Goal: Task Accomplishment & Management: Manage account settings

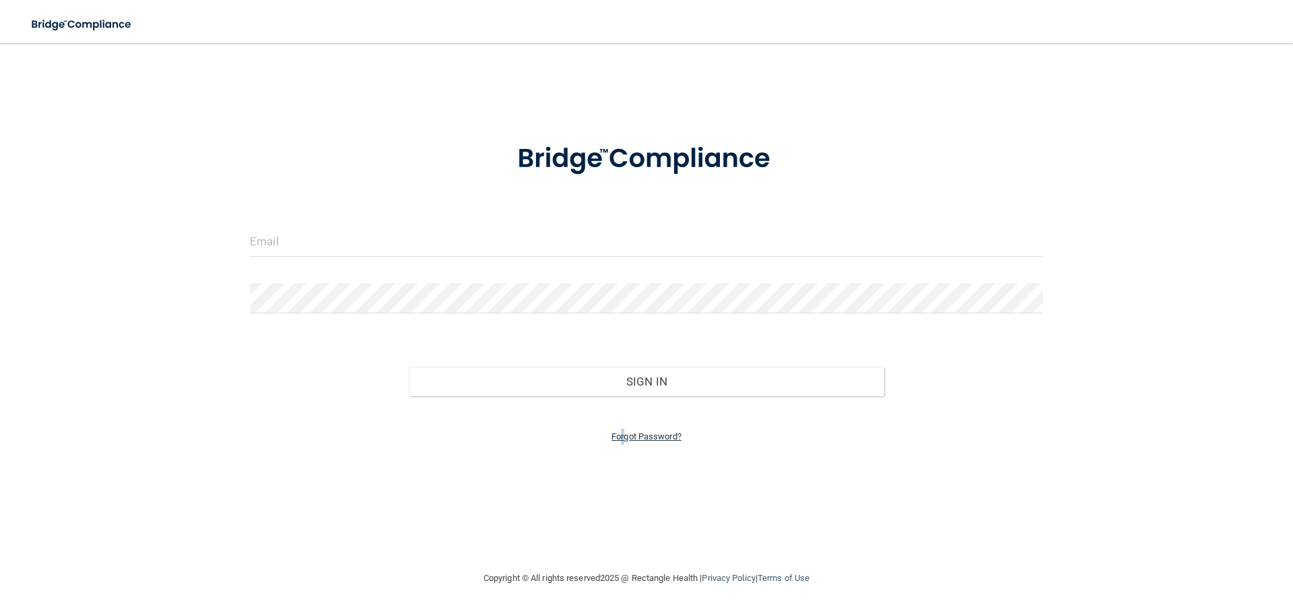
click at [622, 434] on link "Forgot Password?" at bounding box center [647, 436] width 70 height 10
click at [508, 275] on input "email" at bounding box center [646, 282] width 413 height 30
paste input "[EMAIL_ADDRESS][DOMAIN_NAME]"
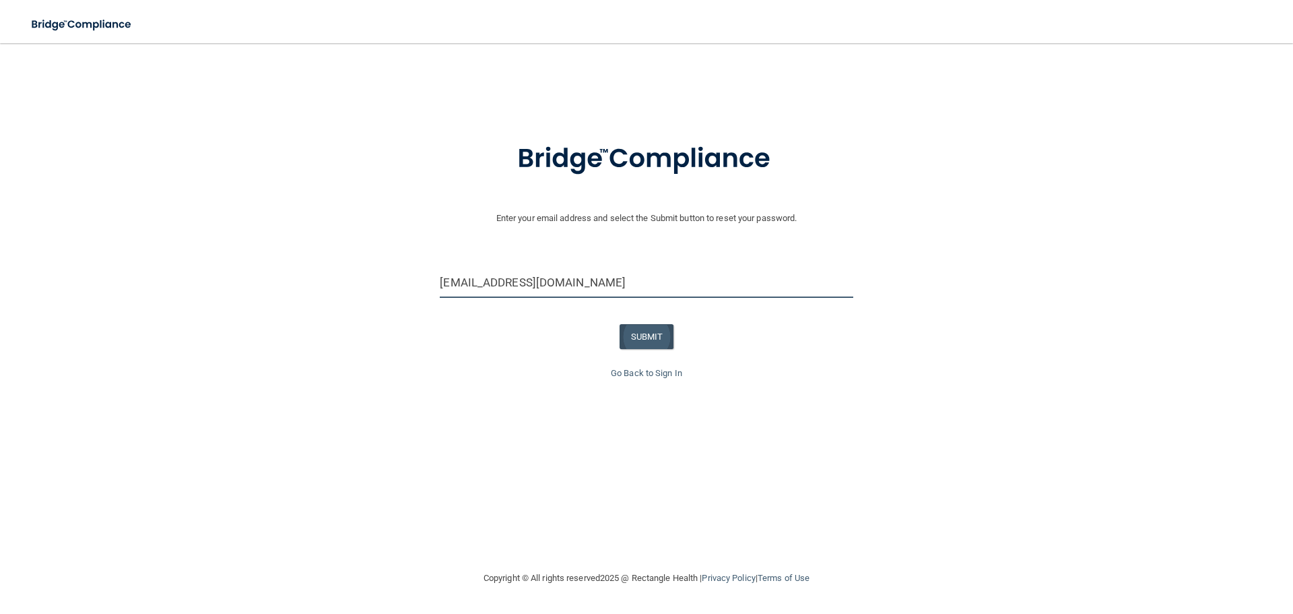
type input "[EMAIL_ADDRESS][DOMAIN_NAME]"
click at [666, 339] on button "SUBMIT" at bounding box center [647, 336] width 55 height 25
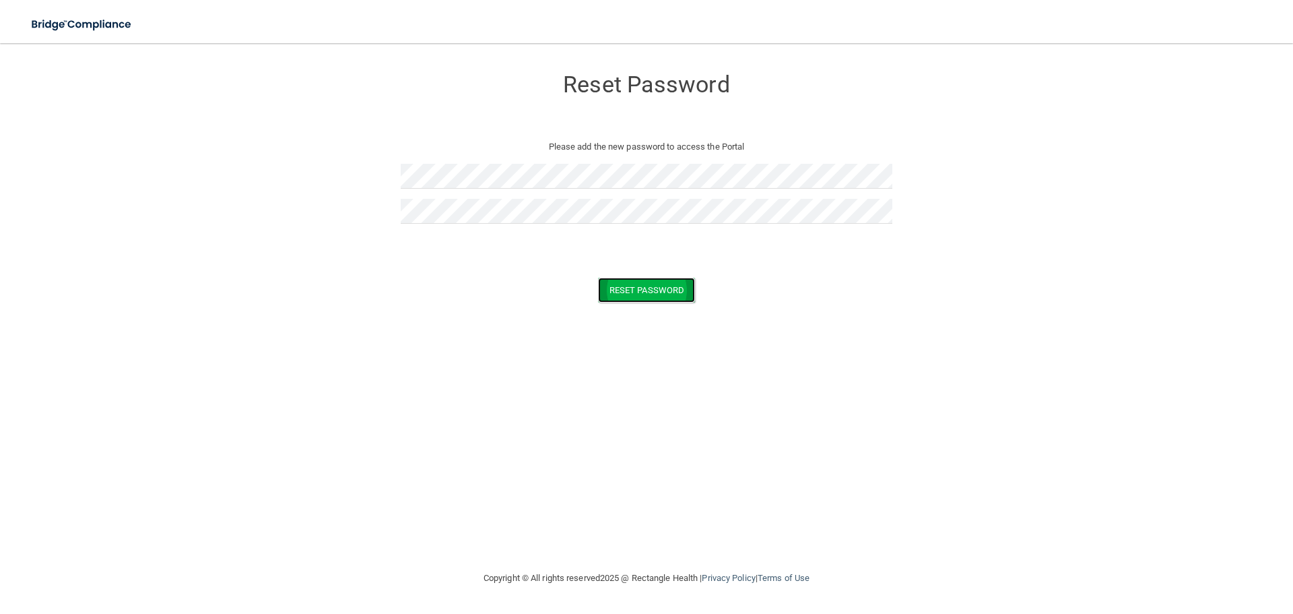
click at [632, 283] on button "Reset Password" at bounding box center [646, 289] width 97 height 25
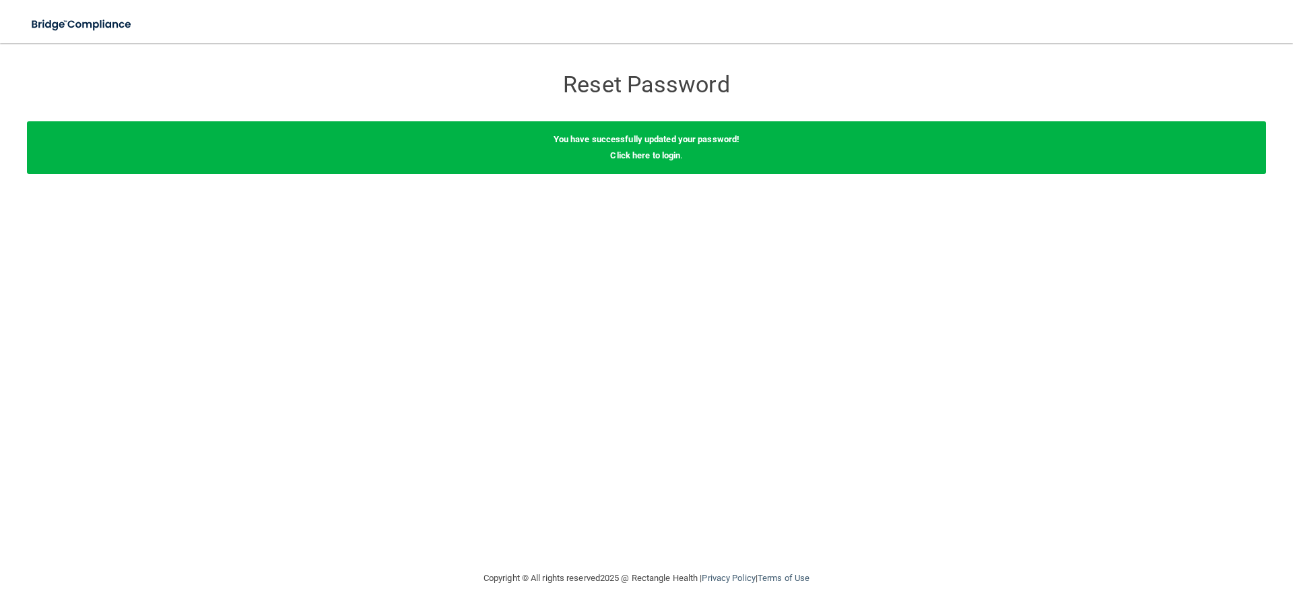
click at [628, 149] on div "You have successfully updated your password! Click here to login ." at bounding box center [646, 147] width 1239 height 53
click at [631, 156] on link "Click here to login" at bounding box center [645, 155] width 70 height 10
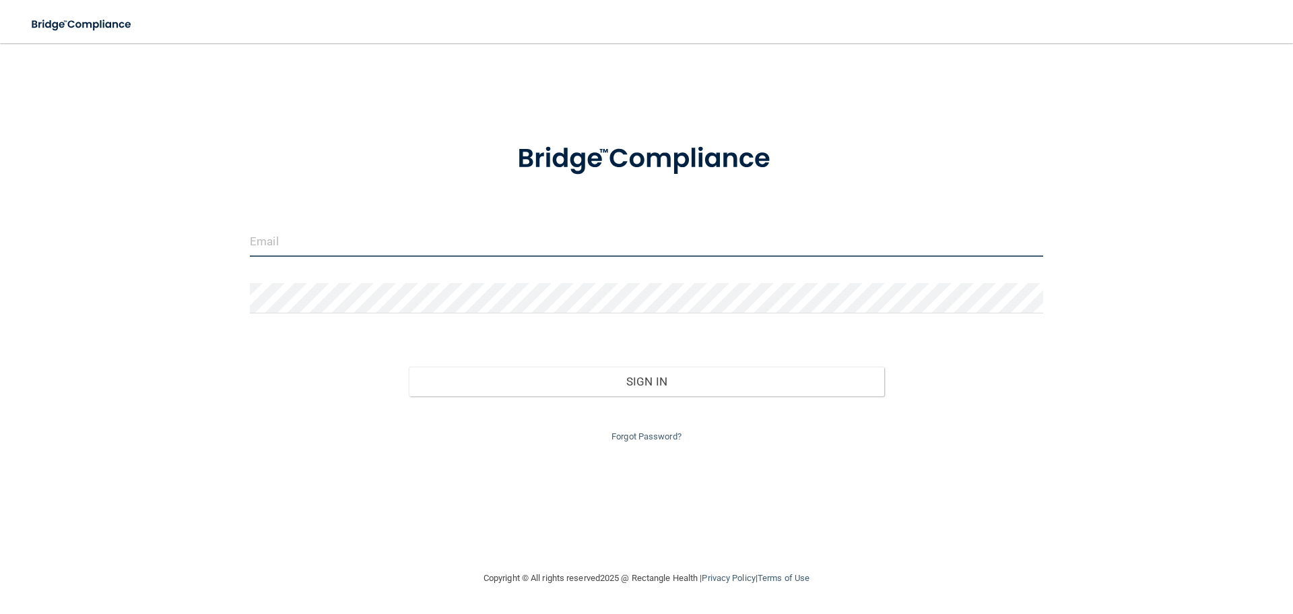
click at [330, 242] on input "email" at bounding box center [646, 241] width 793 height 30
type input "[EMAIL_ADDRESS][DOMAIN_NAME]"
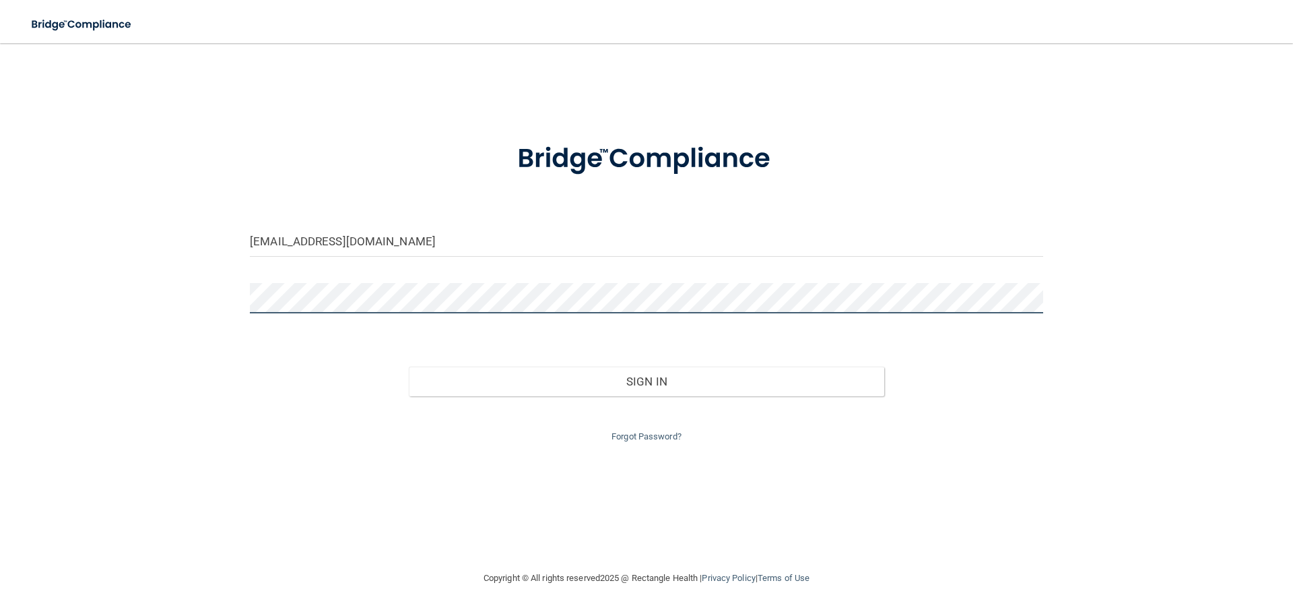
click at [409, 366] on button "Sign In" at bounding box center [647, 381] width 476 height 30
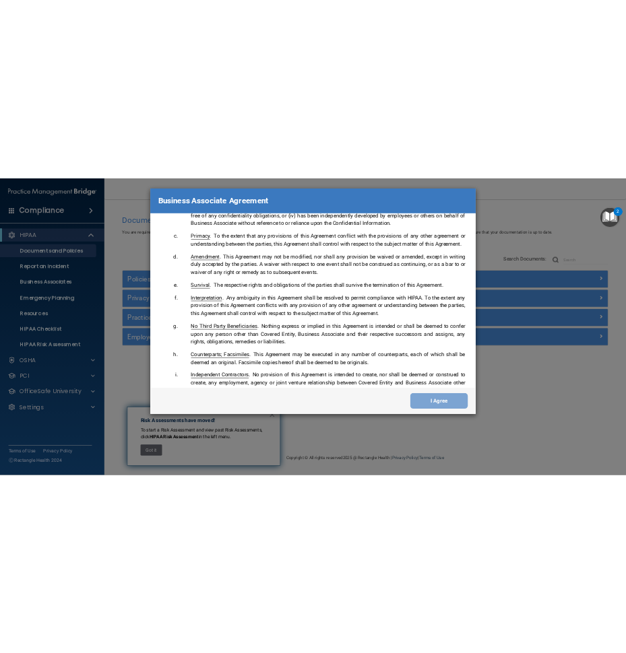
scroll to position [2746, 0]
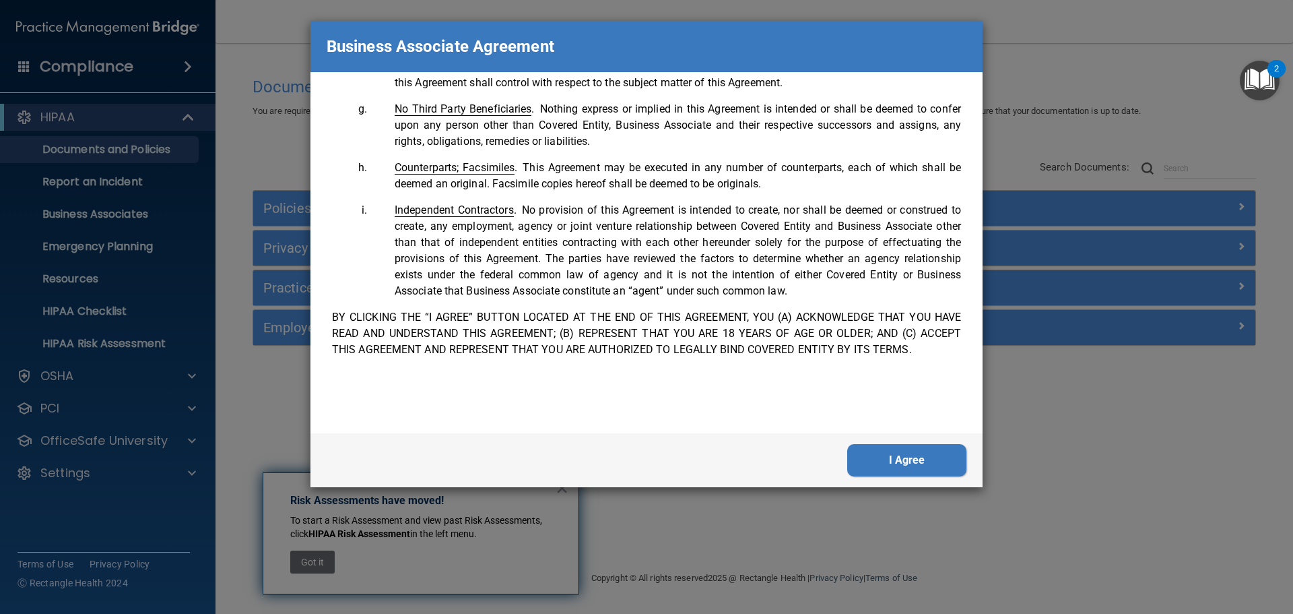
click at [865, 450] on button "I Agree" at bounding box center [906, 460] width 119 height 32
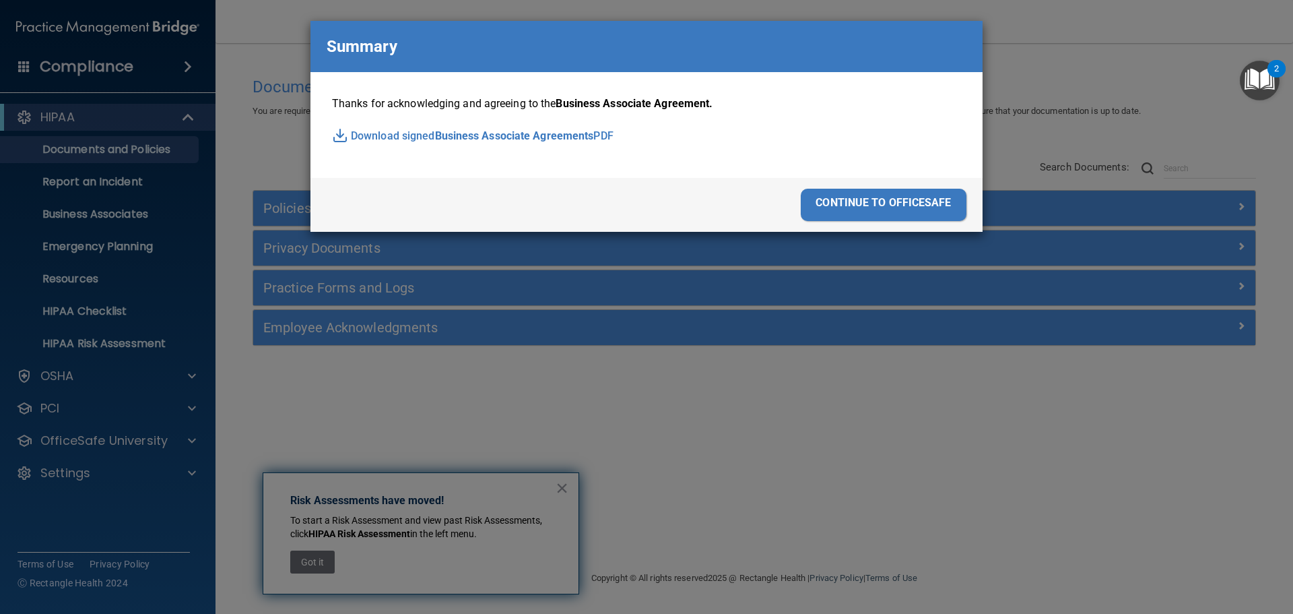
click at [500, 135] on span "Business Associate Agreements" at bounding box center [514, 136] width 159 height 20
click at [323, 34] on div "Summary" at bounding box center [646, 46] width 672 height 51
click at [281, 19] on div "Business Associate Agreement Please sign this updated Business Associate Agreem…" at bounding box center [646, 307] width 1293 height 614
click at [905, 201] on div "continue to officesafe" at bounding box center [884, 205] width 166 height 32
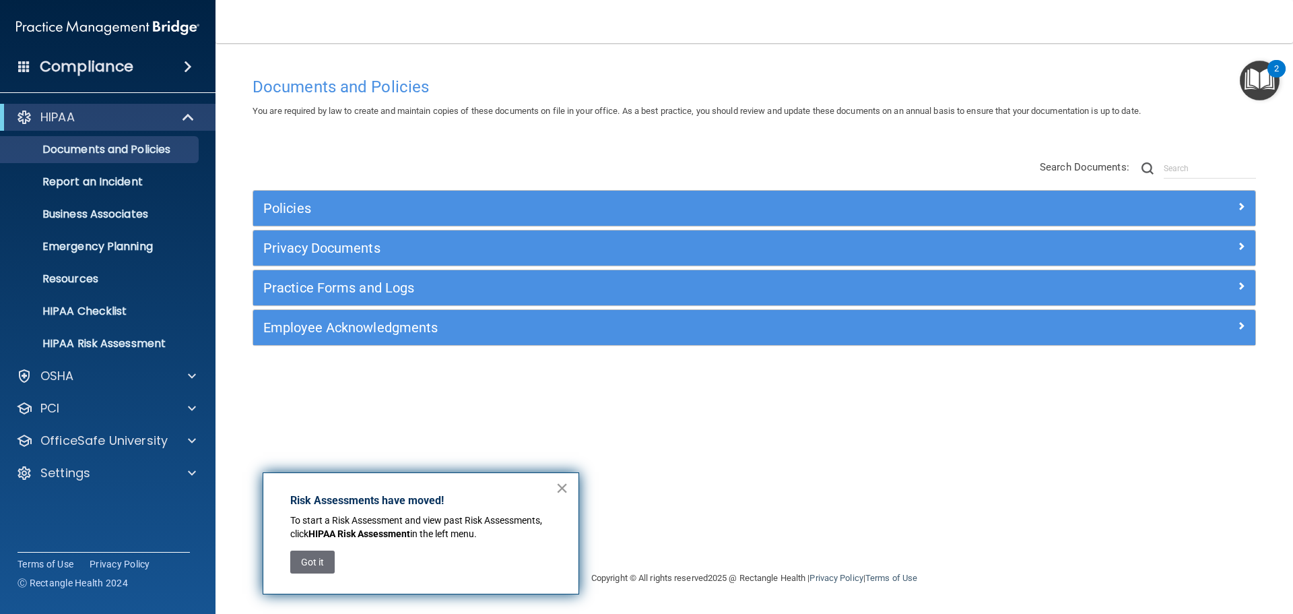
click at [566, 488] on button "×" at bounding box center [562, 488] width 13 height 22
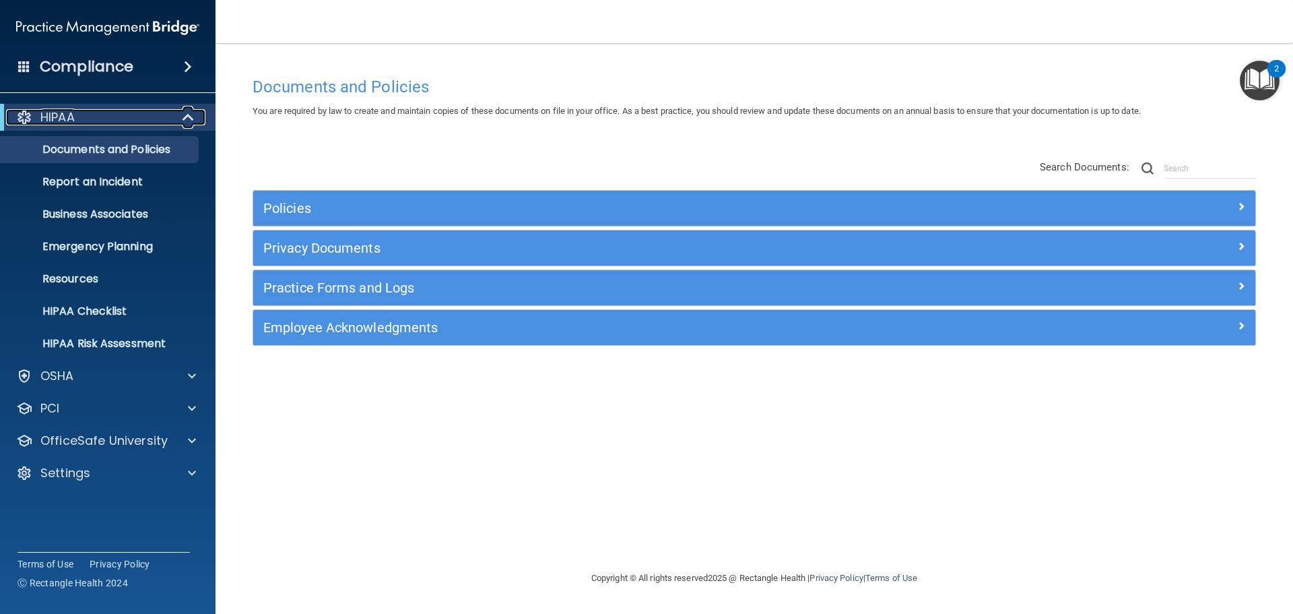
click at [173, 110] on div at bounding box center [188, 117] width 33 height 16
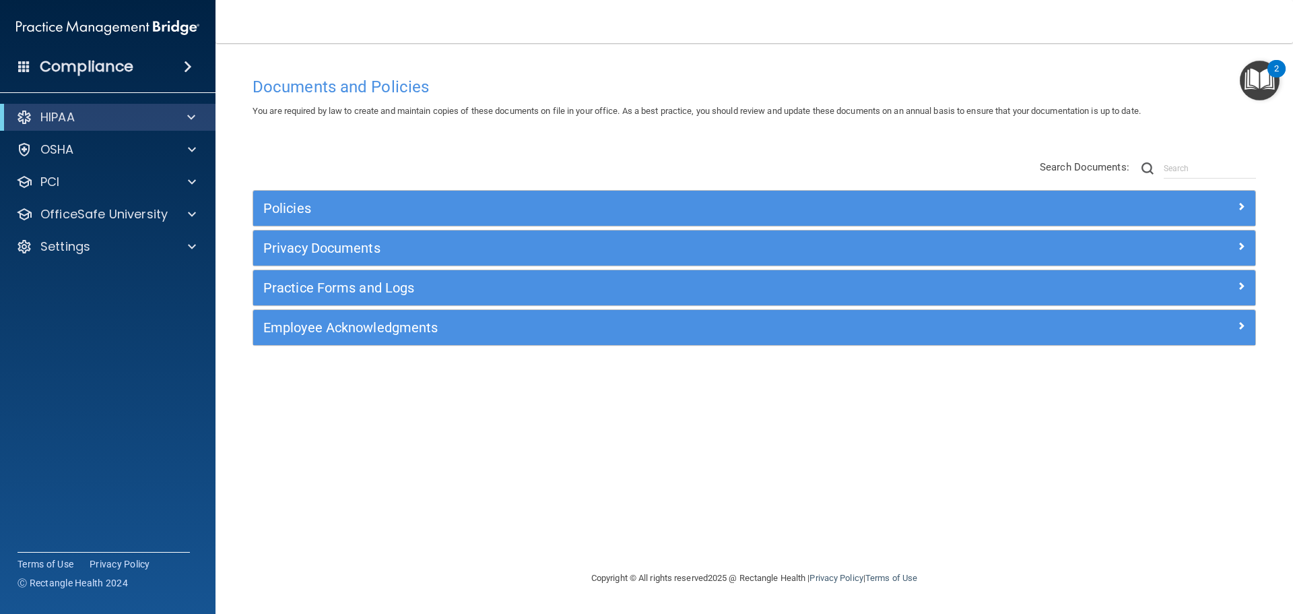
click at [187, 70] on span at bounding box center [188, 67] width 8 height 16
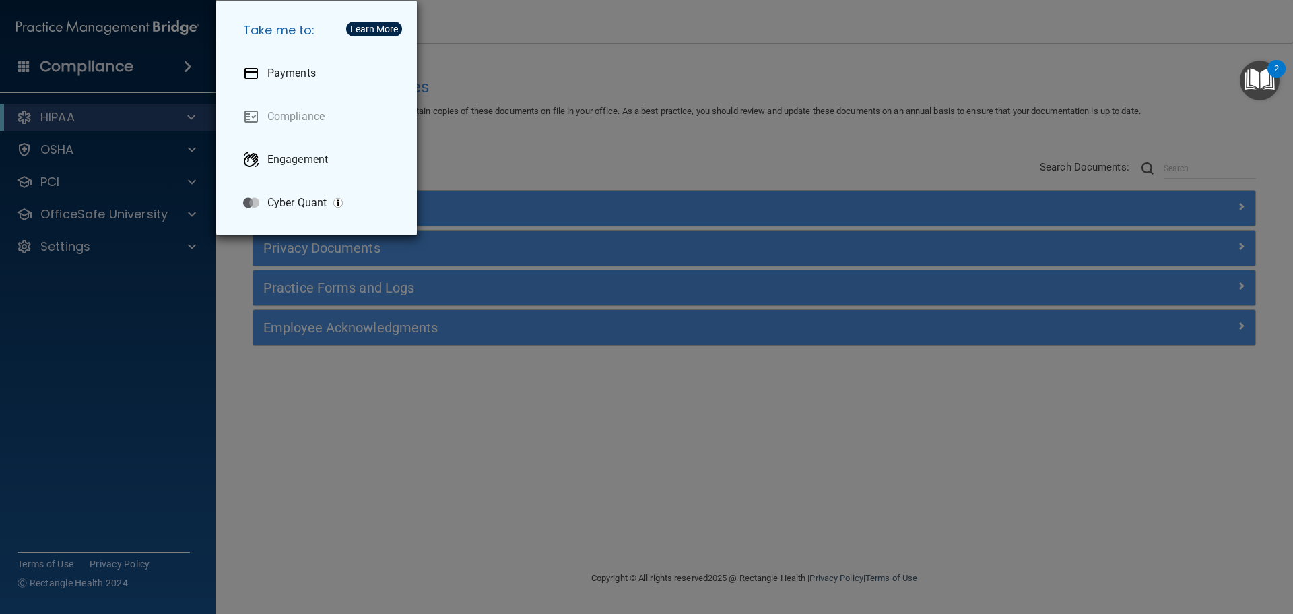
click at [142, 61] on div "Take me to: Payments Compliance Engagement Cyber Quant" at bounding box center [646, 307] width 1293 height 614
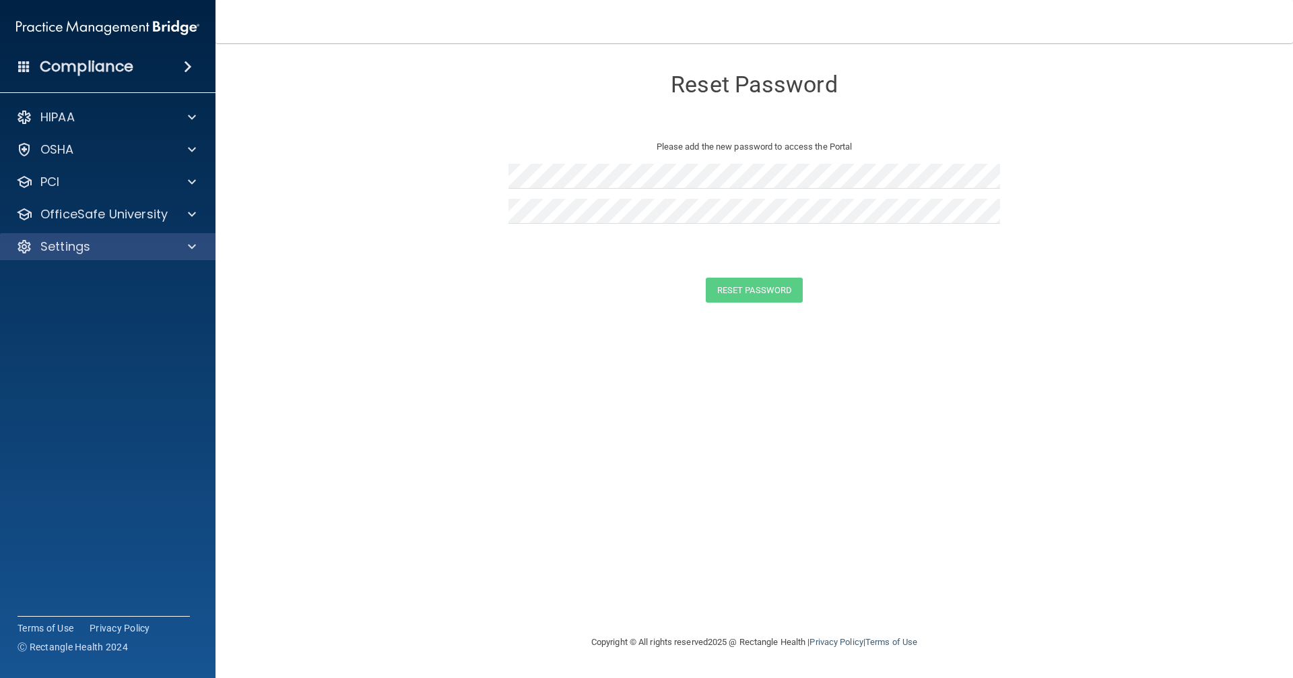
click at [65, 255] on div "Settings" at bounding box center [108, 246] width 216 height 27
click at [171, 244] on div "Settings" at bounding box center [89, 246] width 167 height 16
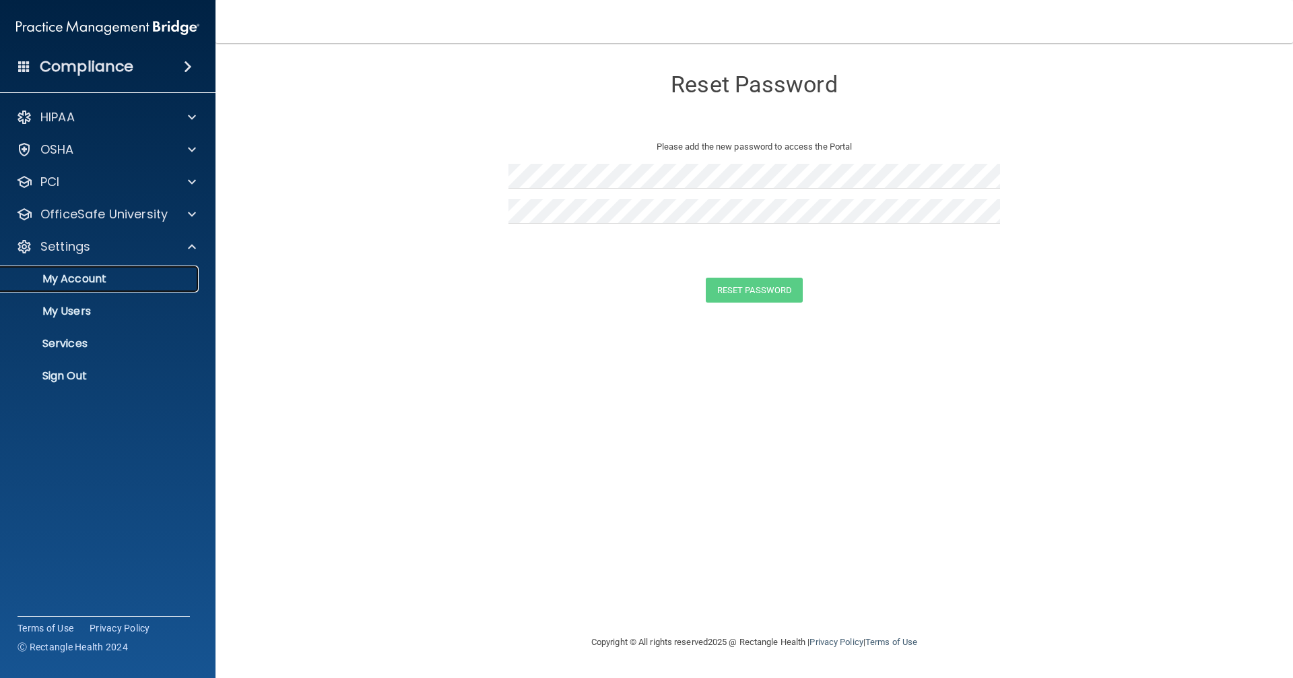
click at [73, 282] on p "My Account" at bounding box center [101, 278] width 184 height 13
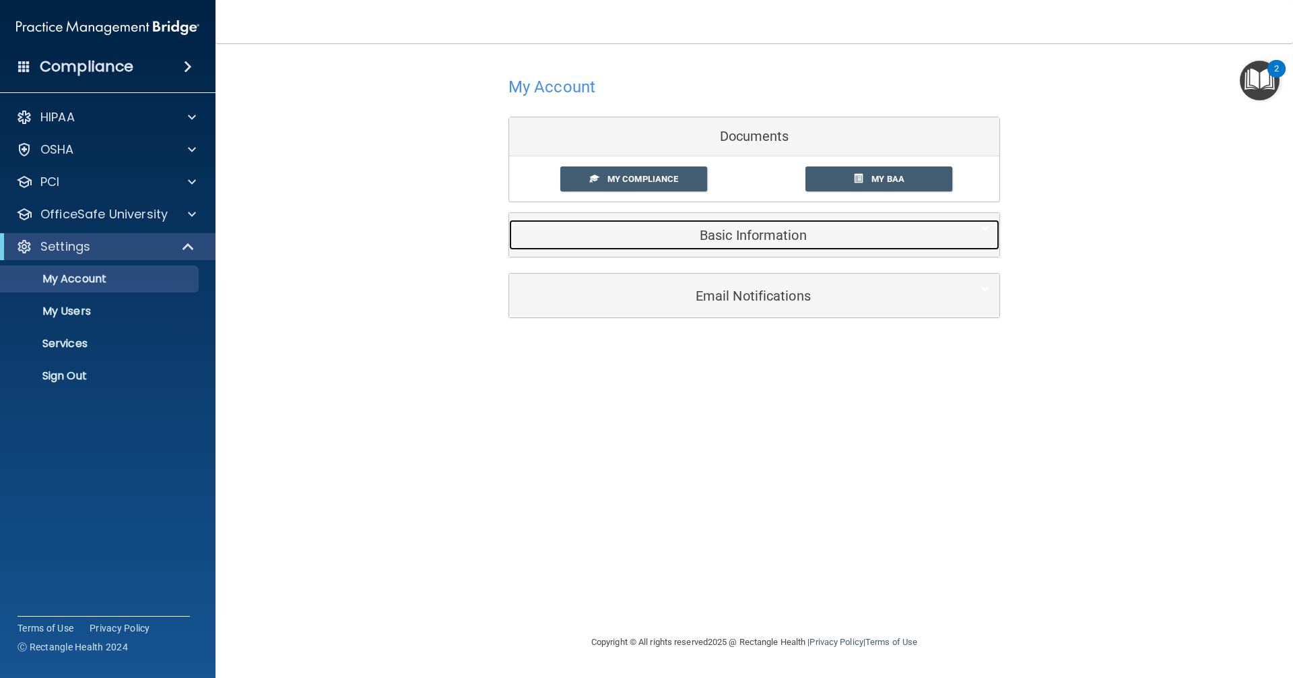
click at [625, 231] on h5 "Basic Information" at bounding box center [733, 235] width 429 height 15
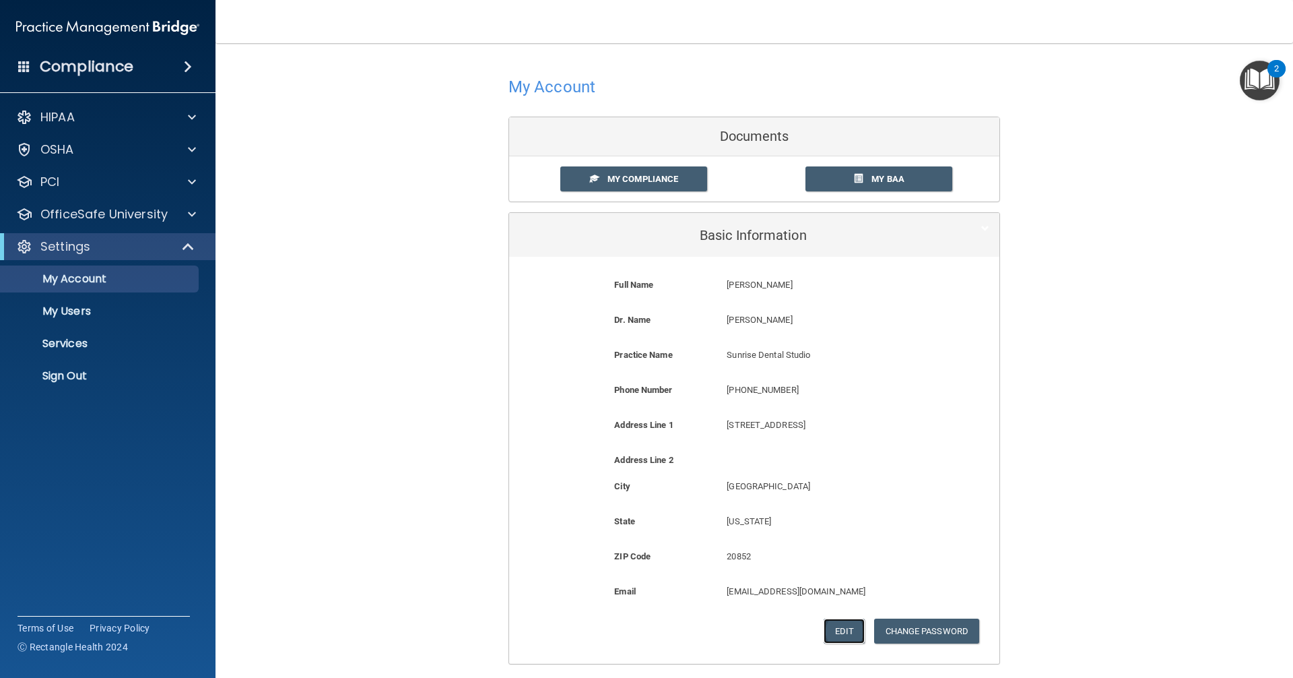
click at [625, 630] on button "Edit" at bounding box center [844, 630] width 41 height 25
select select "20"
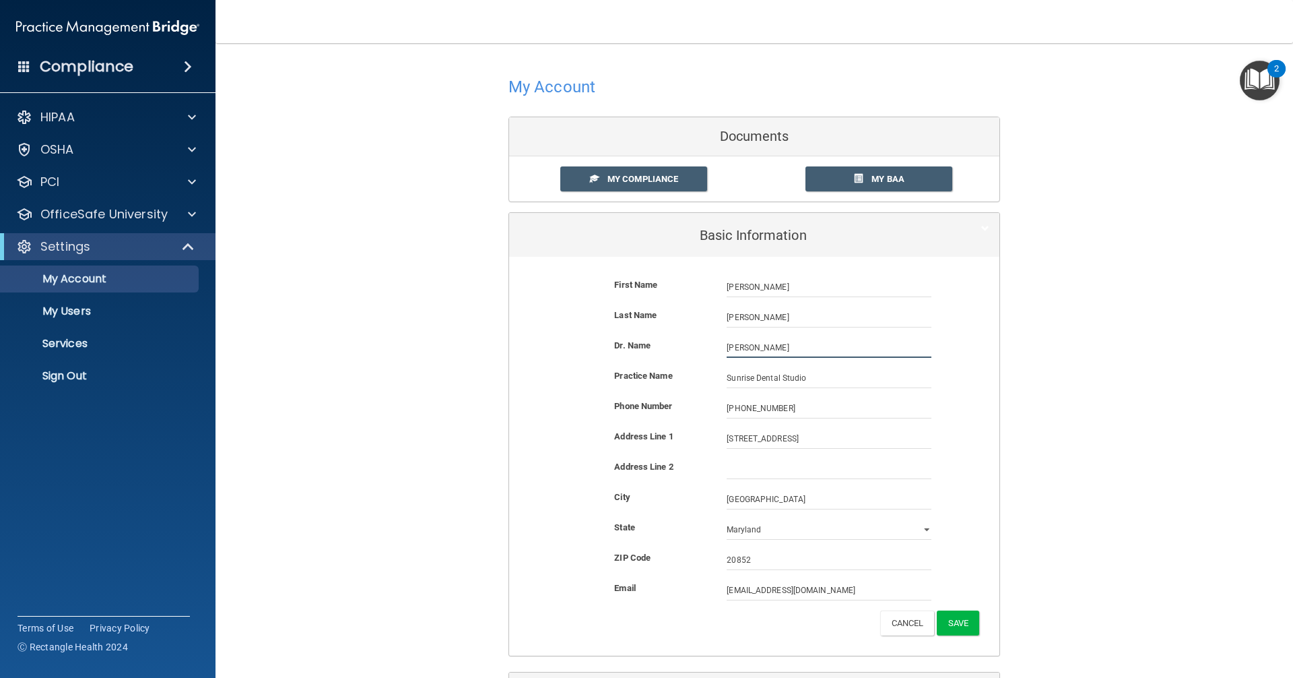
click at [625, 343] on input "[PERSON_NAME]" at bounding box center [829, 347] width 205 height 20
type input "J"
type input "Afshin Nateghi"
drag, startPoint x: 754, startPoint y: 317, endPoint x: 700, endPoint y: 318, distance: 54.6
click at [625, 318] on div "Last Name Brooks" at bounding box center [754, 317] width 470 height 20
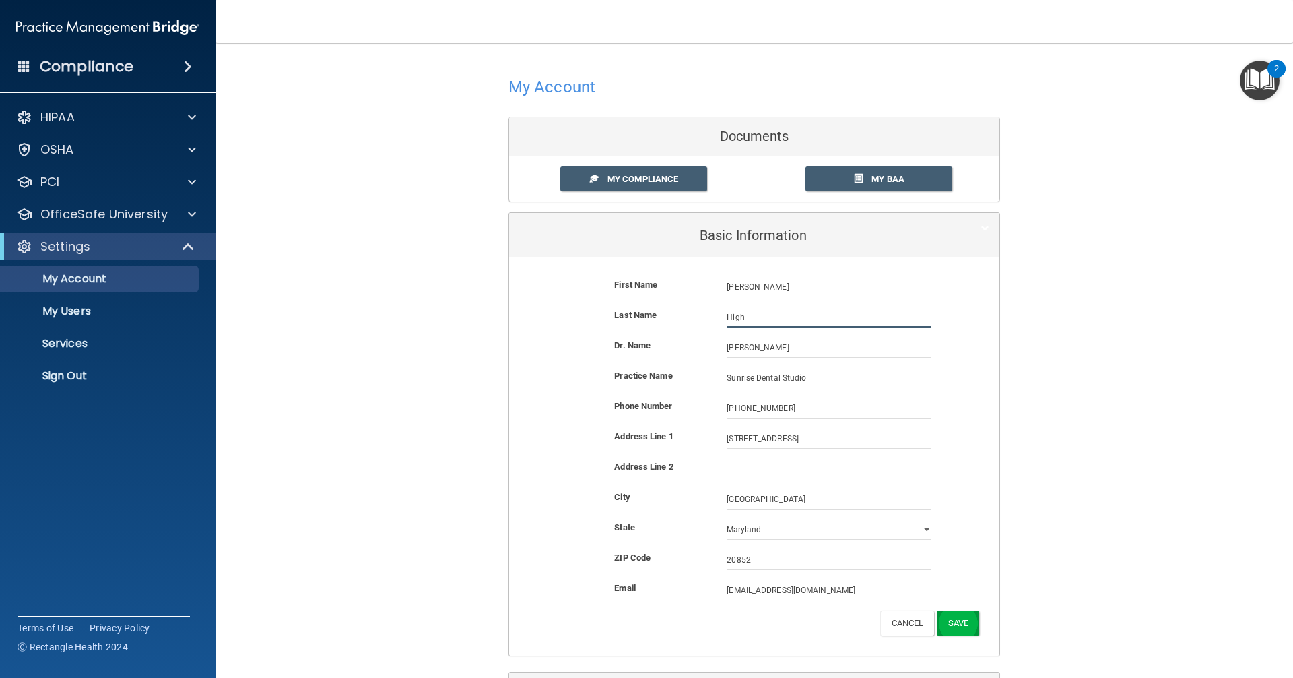
type input "High"
click at [625, 623] on button "Save" at bounding box center [958, 622] width 42 height 25
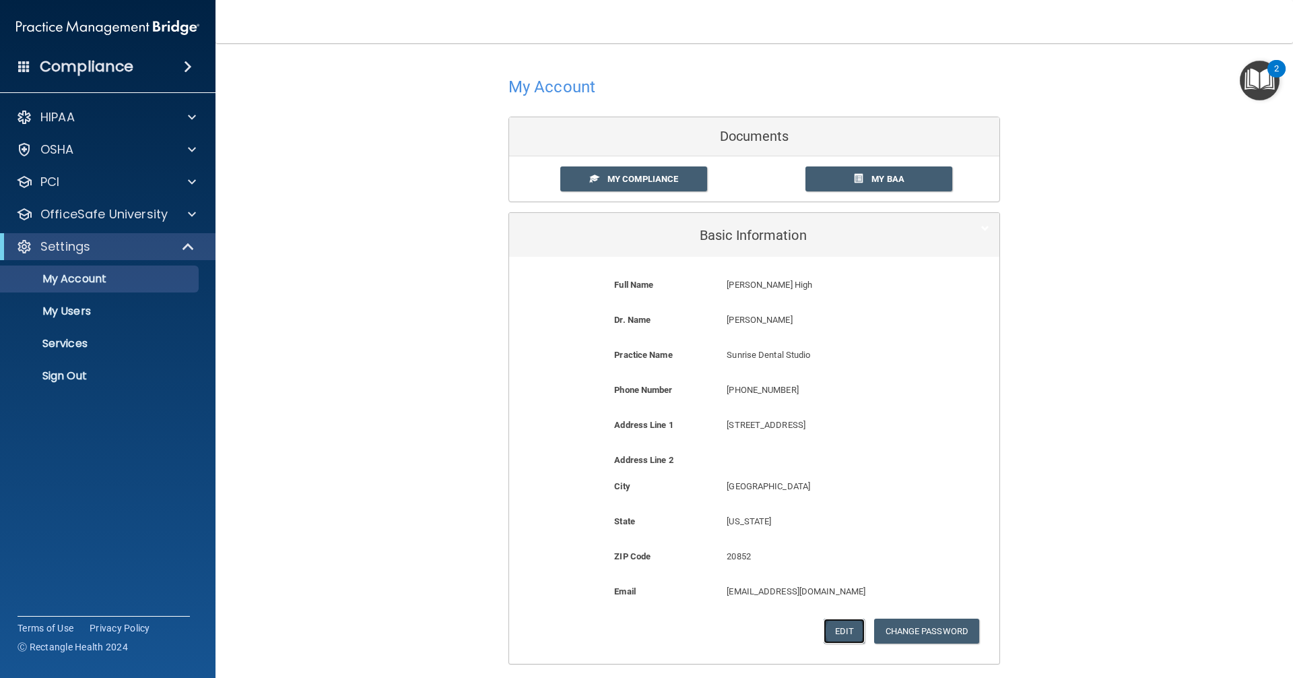
click at [625, 630] on button "Edit" at bounding box center [844, 630] width 41 height 25
select select "20"
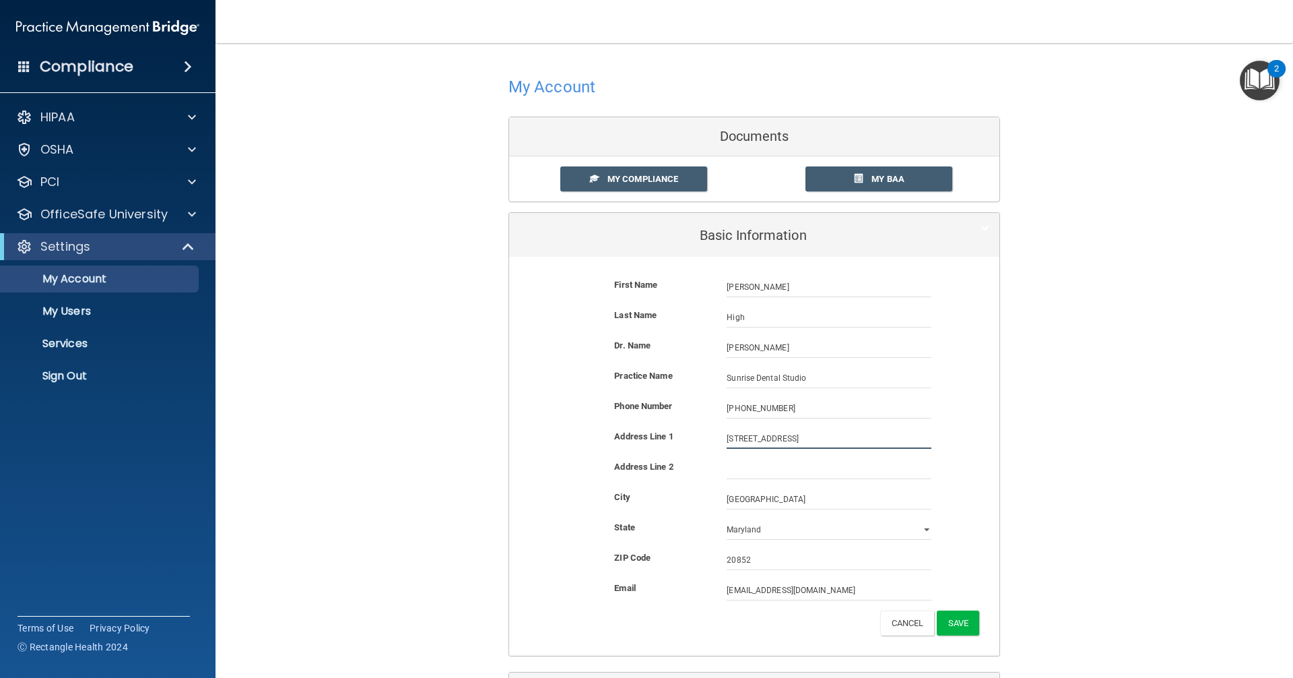
drag, startPoint x: 805, startPoint y: 438, endPoint x: 488, endPoint y: 102, distance: 462.1
click at [625, 633] on form "First Name Jessica High Jessica Last Name High Dr. Name Afshin Nateghi Afshin N…" at bounding box center [754, 456] width 470 height 378
drag, startPoint x: 826, startPoint y: 439, endPoint x: 616, endPoint y: 442, distance: 210.8
click at [616, 444] on div "Address Line 1 6044 Loganwood Dr 6044 Loganwood Dr" at bounding box center [754, 438] width 470 height 20
type input "8352 Ritchie Hwy"
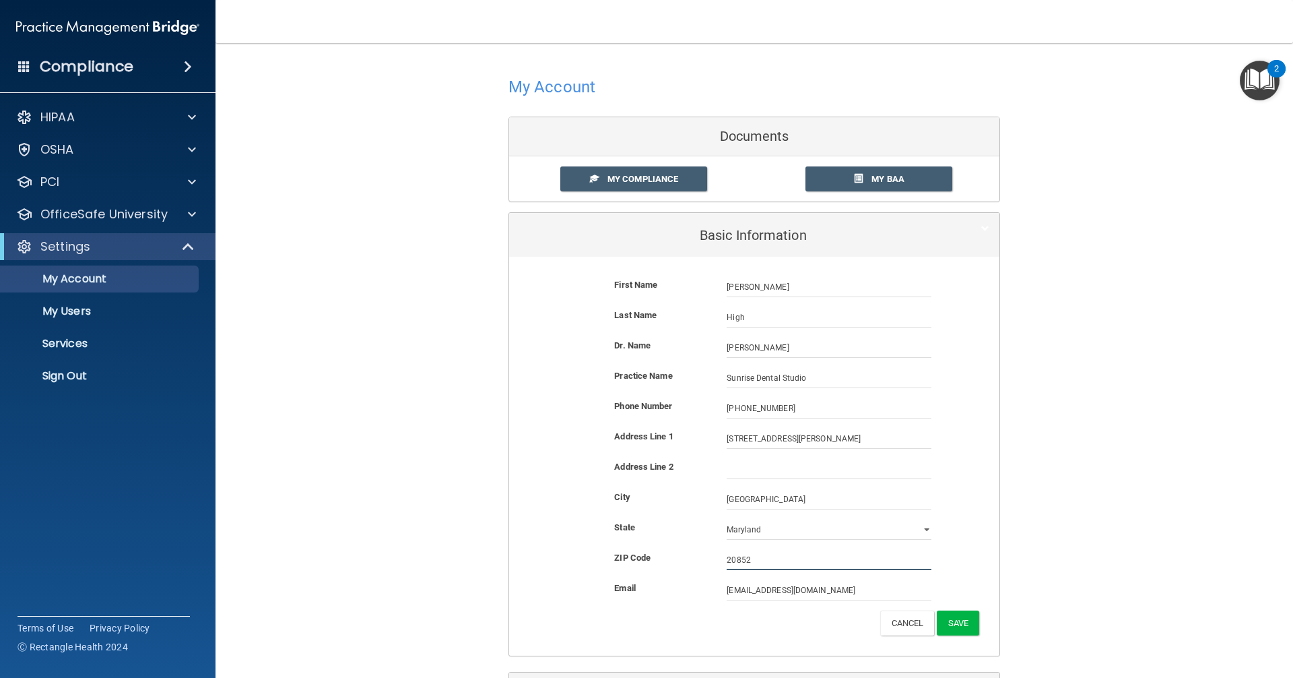
drag, startPoint x: 754, startPoint y: 561, endPoint x: 663, endPoint y: 535, distance: 94.5
click at [625, 553] on div "ZIP Code 20852 20852" at bounding box center [754, 560] width 470 height 20
type input "21122"
click at [625, 501] on input "Rockville" at bounding box center [829, 499] width 205 height 20
drag, startPoint x: 777, startPoint y: 499, endPoint x: 651, endPoint y: 501, distance: 125.3
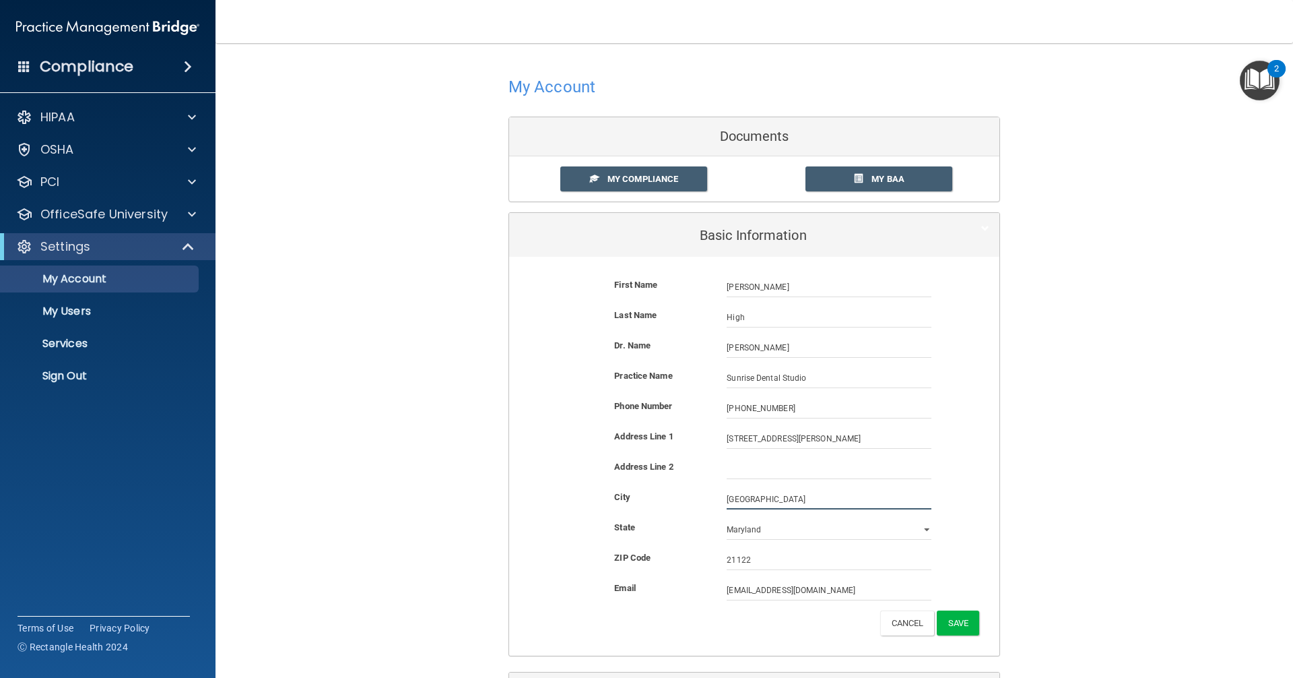
click at [625, 501] on div "City Rockville Rockville" at bounding box center [754, 499] width 470 height 20
type input "Pasadena"
click at [625, 623] on button "Save" at bounding box center [958, 622] width 42 height 25
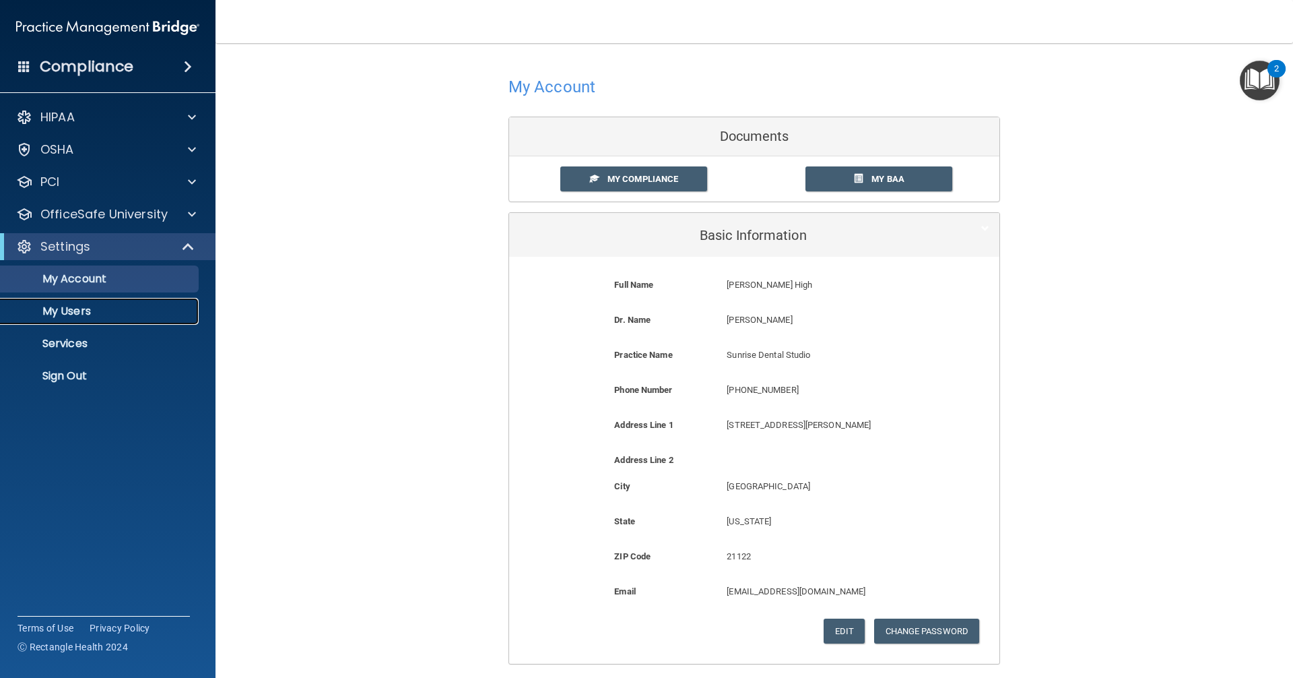
click at [120, 310] on p "My Users" at bounding box center [101, 310] width 184 height 13
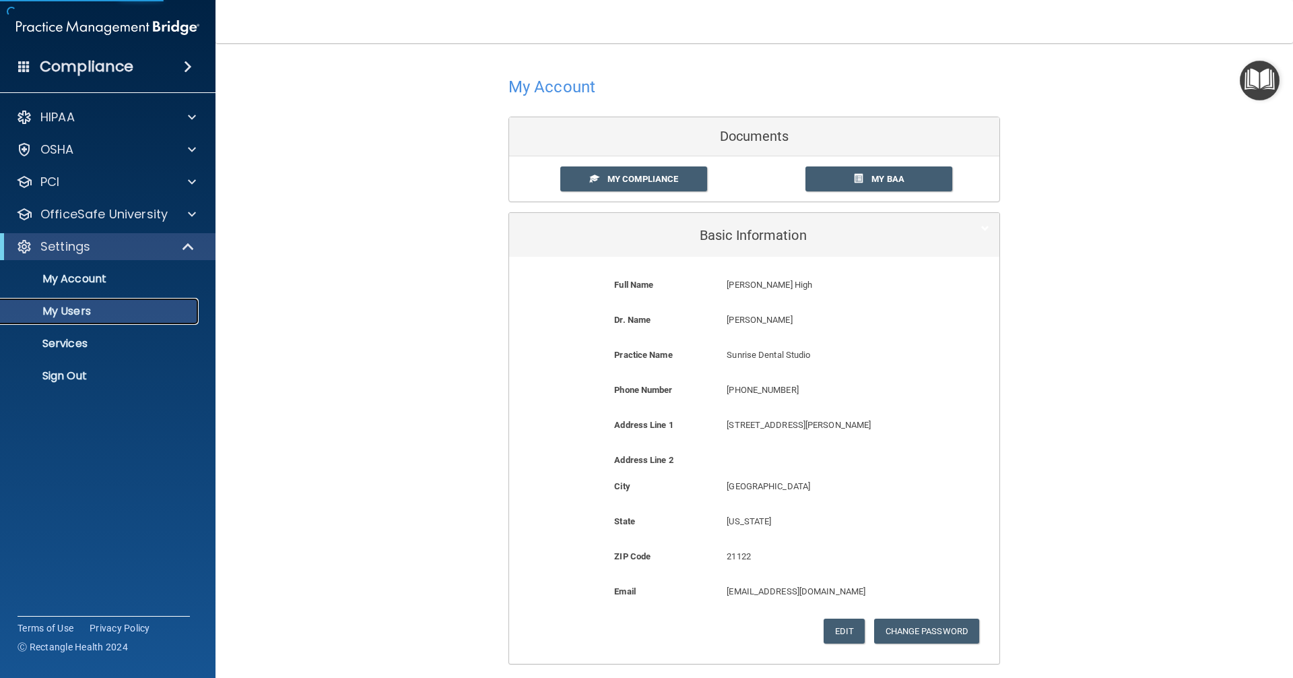
select select "20"
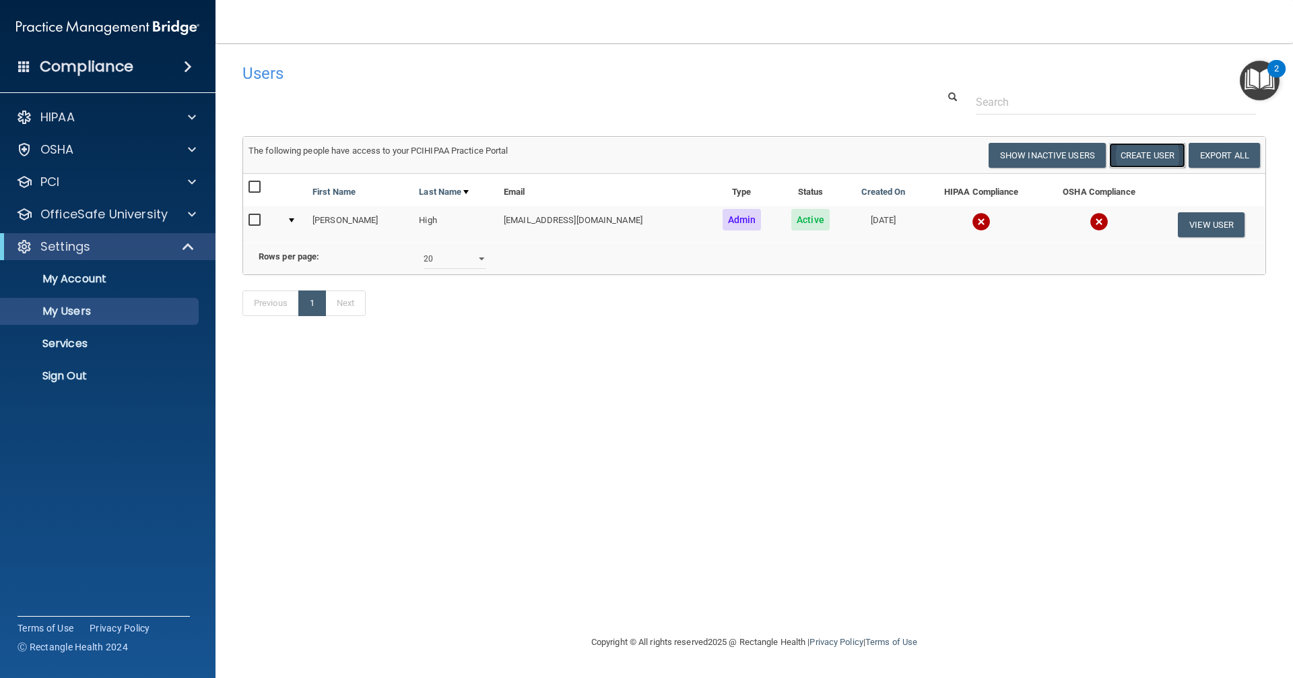
click at [625, 156] on button "Create User" at bounding box center [1147, 155] width 76 height 25
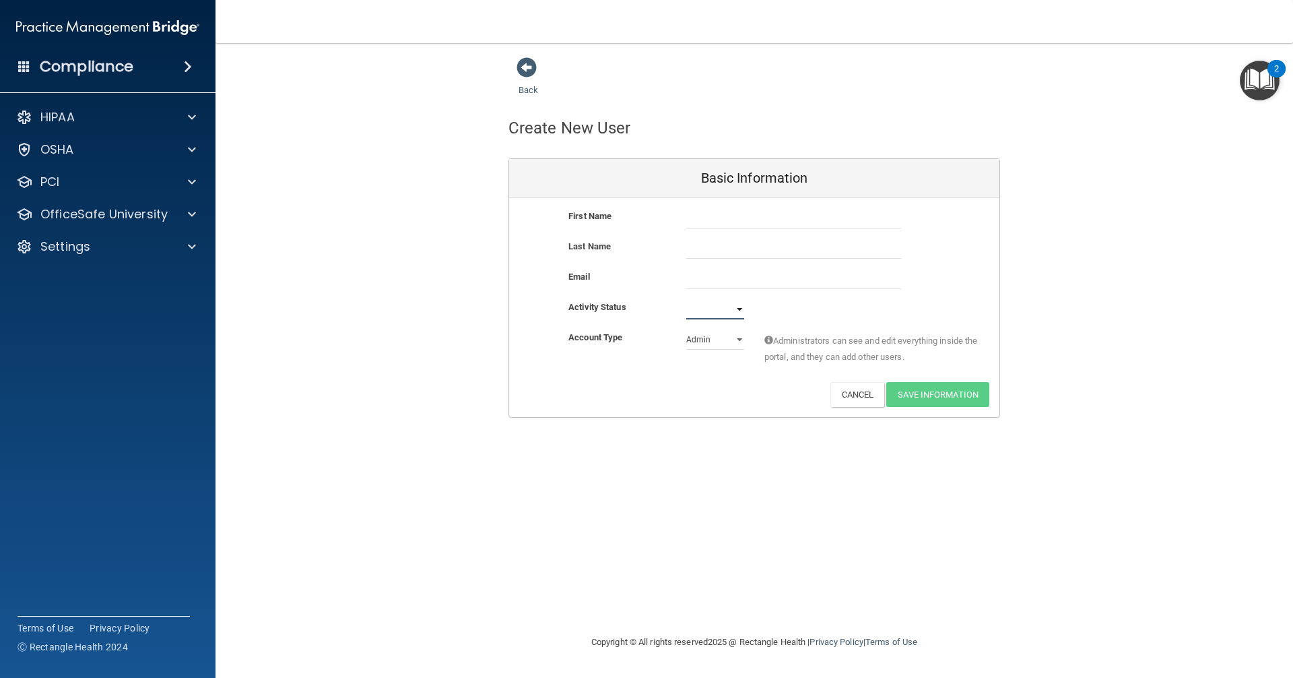
click at [625, 310] on select "Active Inactive" at bounding box center [715, 309] width 58 height 20
click at [625, 285] on div "Email" at bounding box center [617, 277] width 118 height 16
click at [625, 340] on select "Admin Member" at bounding box center [715, 339] width 58 height 20
click at [625, 391] on button "Cancel" at bounding box center [857, 394] width 55 height 25
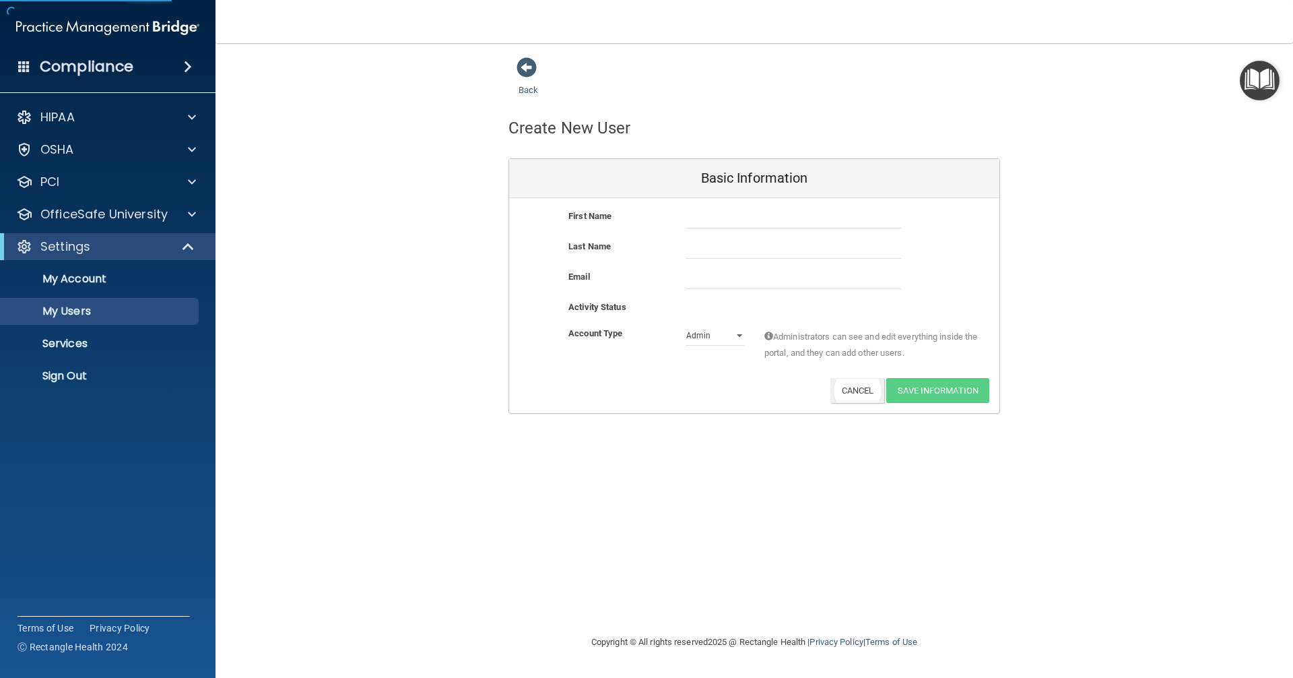
select select "20"
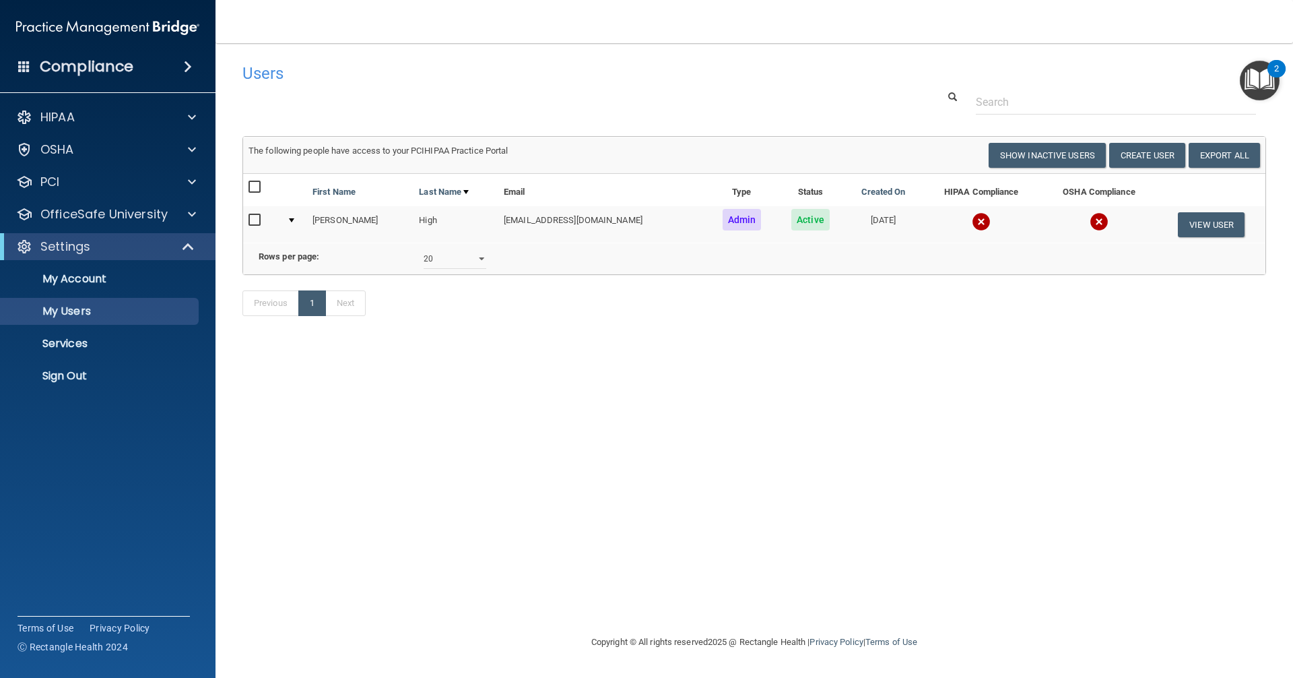
click at [625, 84] on img "Open Resource Center, 2 new notifications" at bounding box center [1260, 81] width 40 height 40
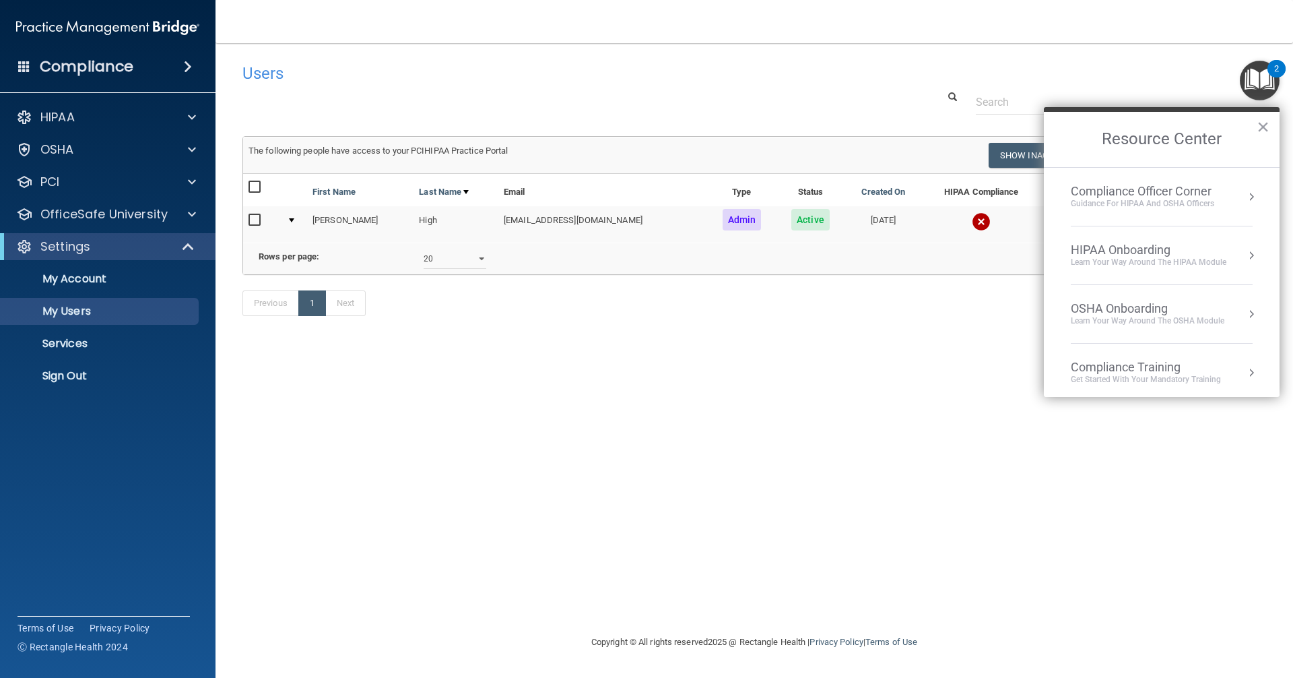
click at [625, 203] on div "Guidance for HIPAA and OSHA Officers" at bounding box center [1142, 203] width 143 height 11
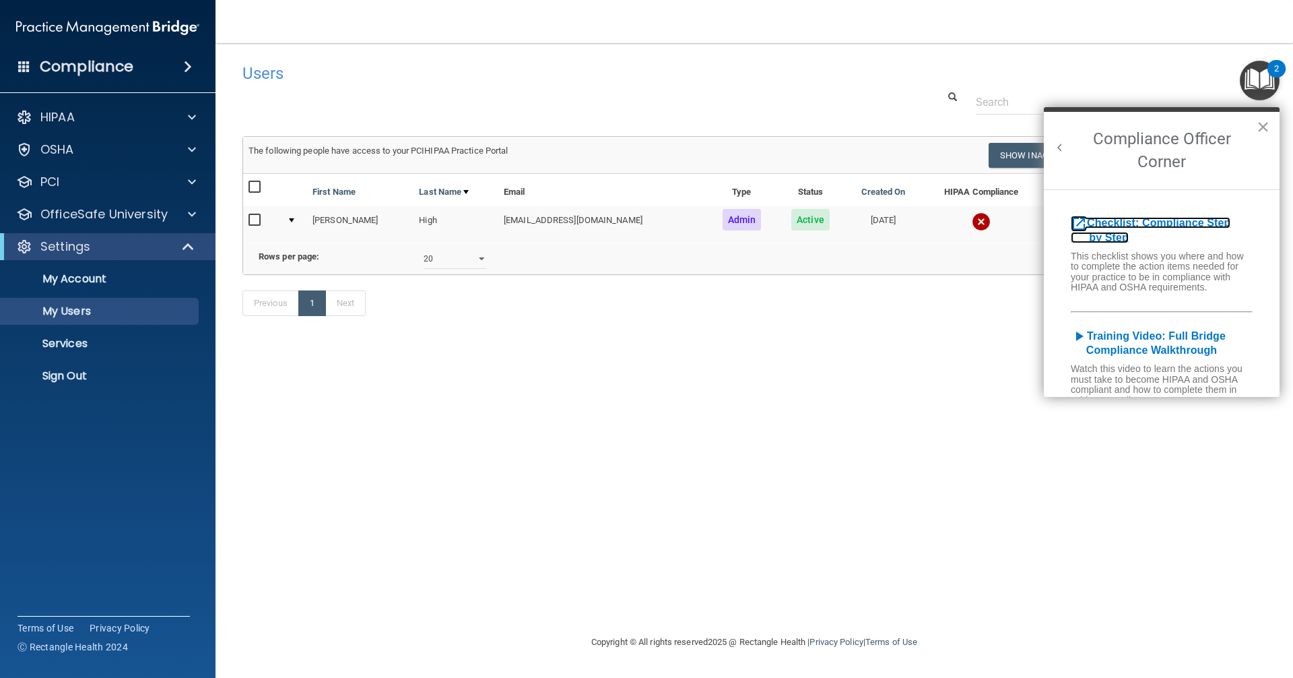
click at [625, 222] on b "Checklist: Compliance Step by Step" at bounding box center [1151, 230] width 160 height 26
click at [125, 234] on div "Settings" at bounding box center [108, 246] width 216 height 27
click at [168, 244] on div "Settings" at bounding box center [89, 246] width 166 height 16
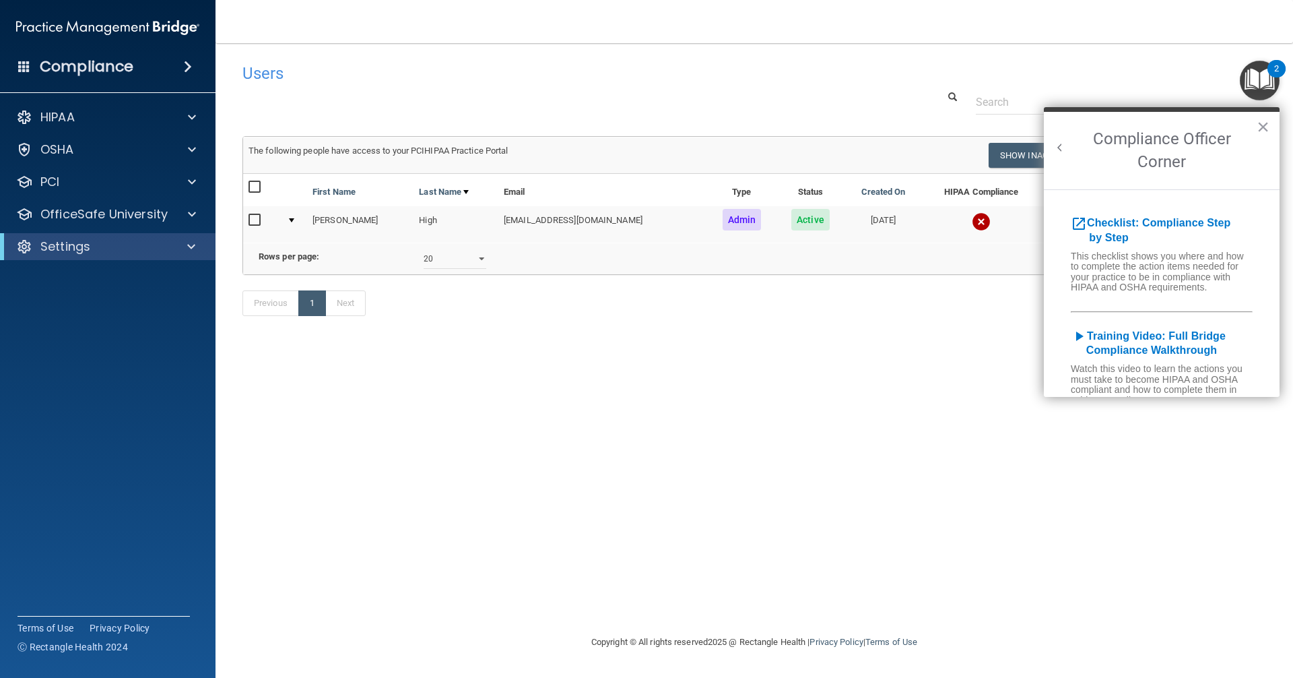
click at [625, 143] on button "Back to Resource Center Home" at bounding box center [1059, 147] width 13 height 13
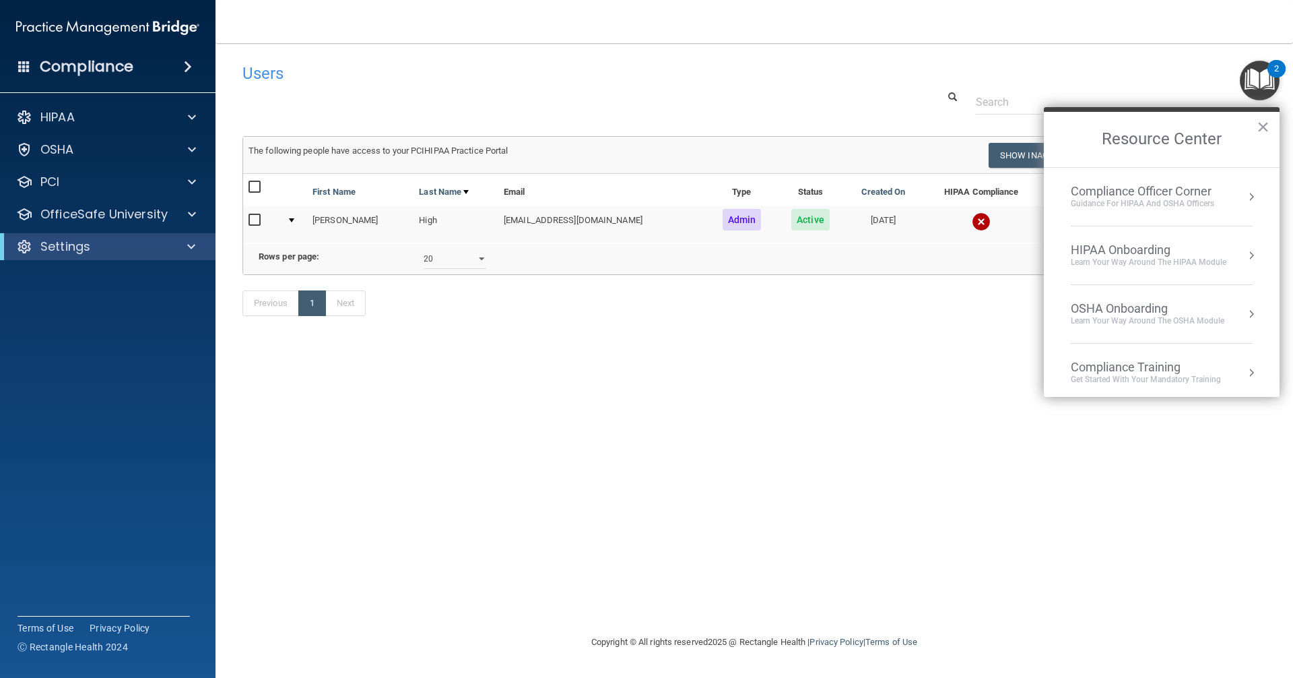
click at [625, 199] on div "Guidance for HIPAA and OSHA Officers" at bounding box center [1142, 203] width 143 height 11
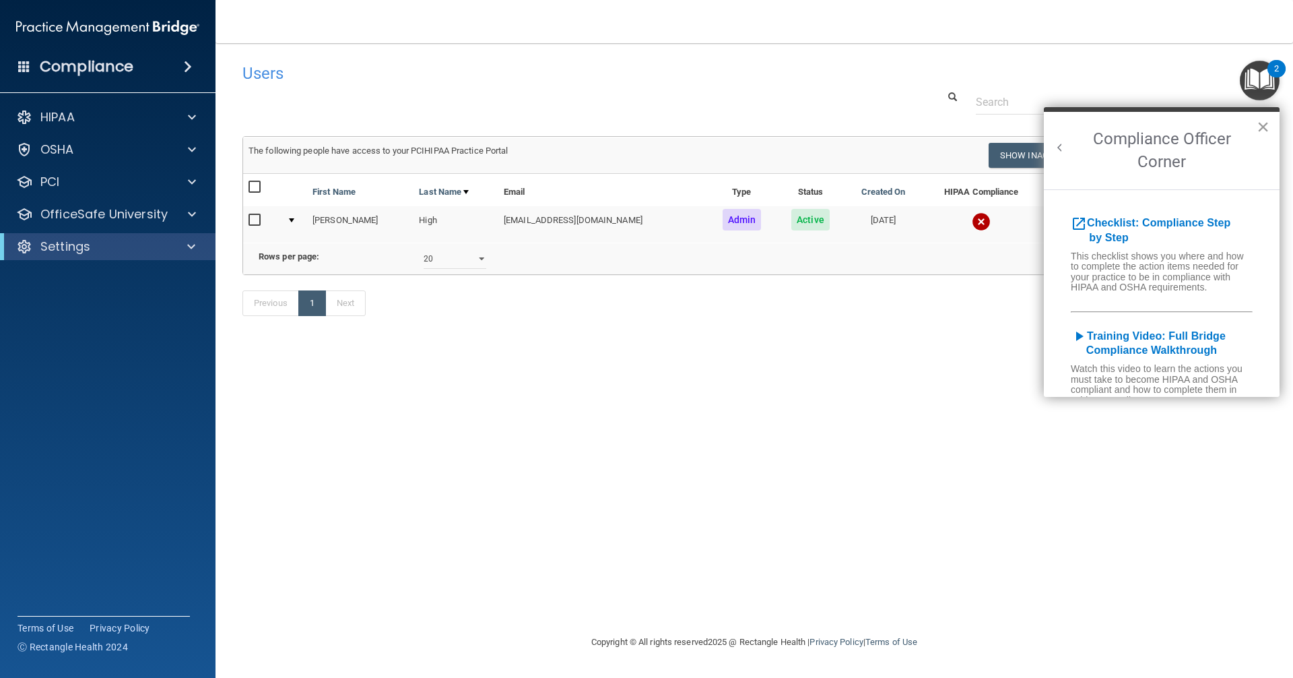
click at [625, 127] on button "×" at bounding box center [1263, 127] width 13 height 22
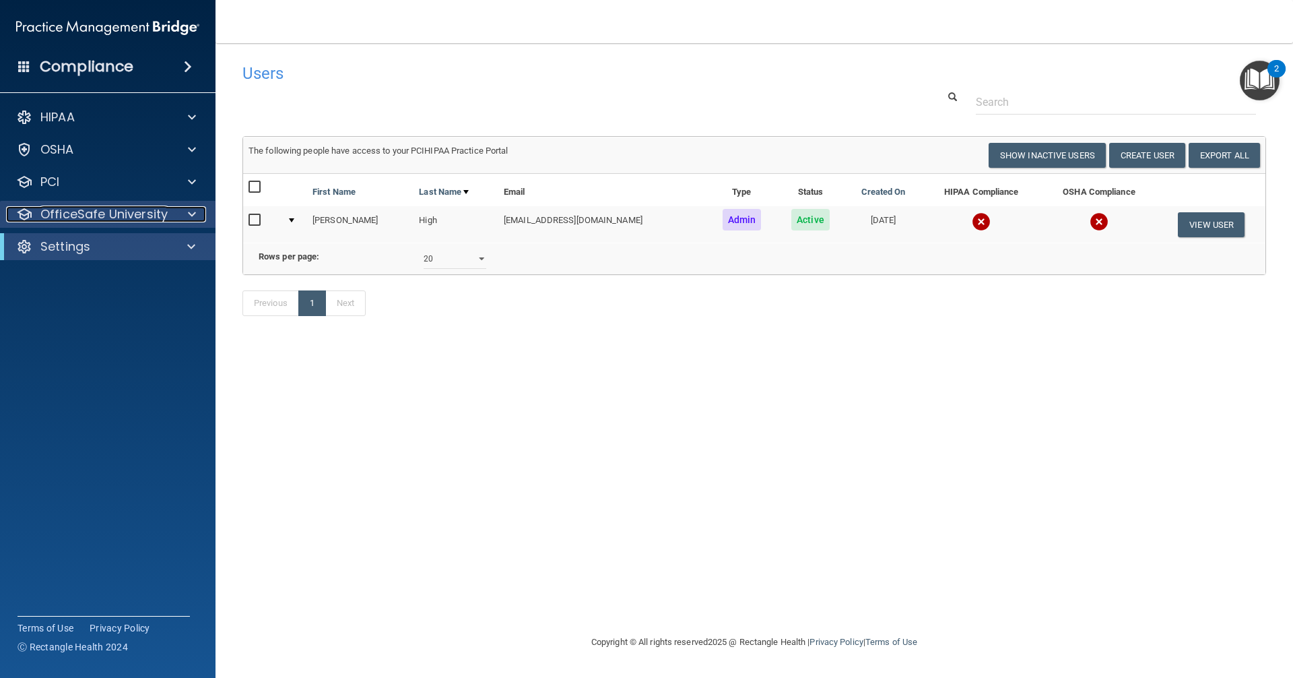
click at [139, 216] on p "OfficeSafe University" at bounding box center [103, 214] width 127 height 16
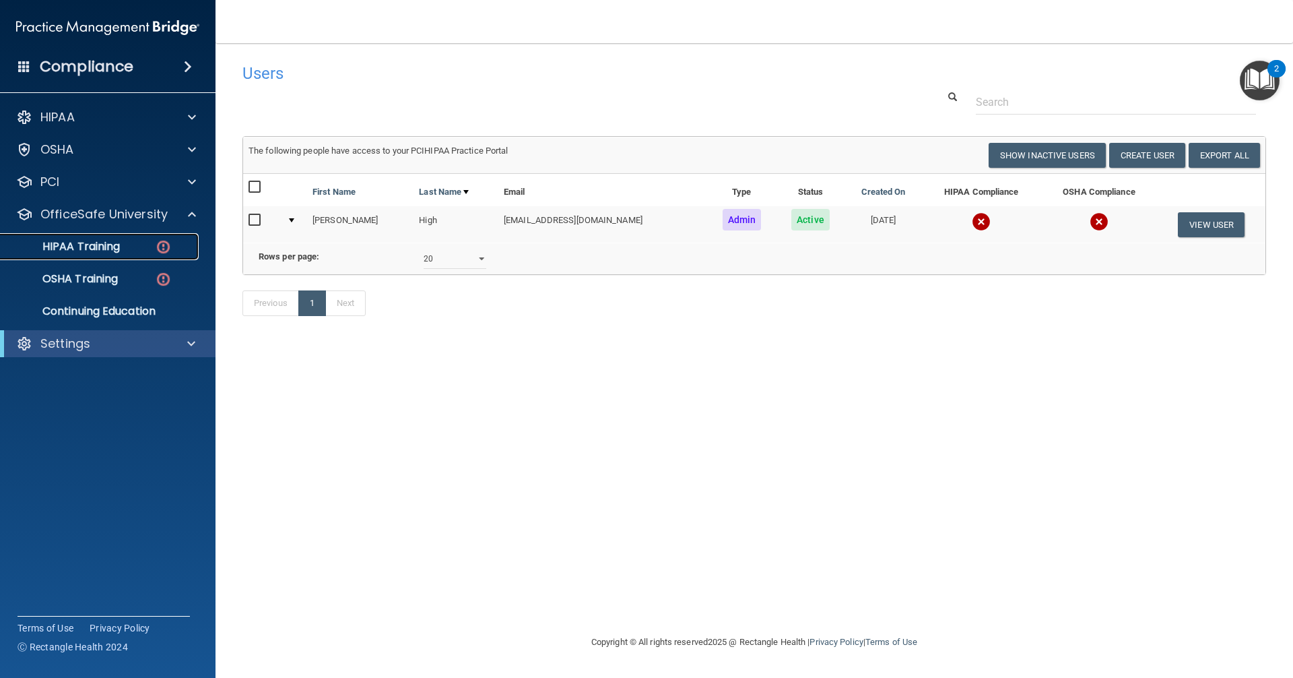
click at [102, 233] on link "HIPAA Training" at bounding box center [93, 246] width 212 height 27
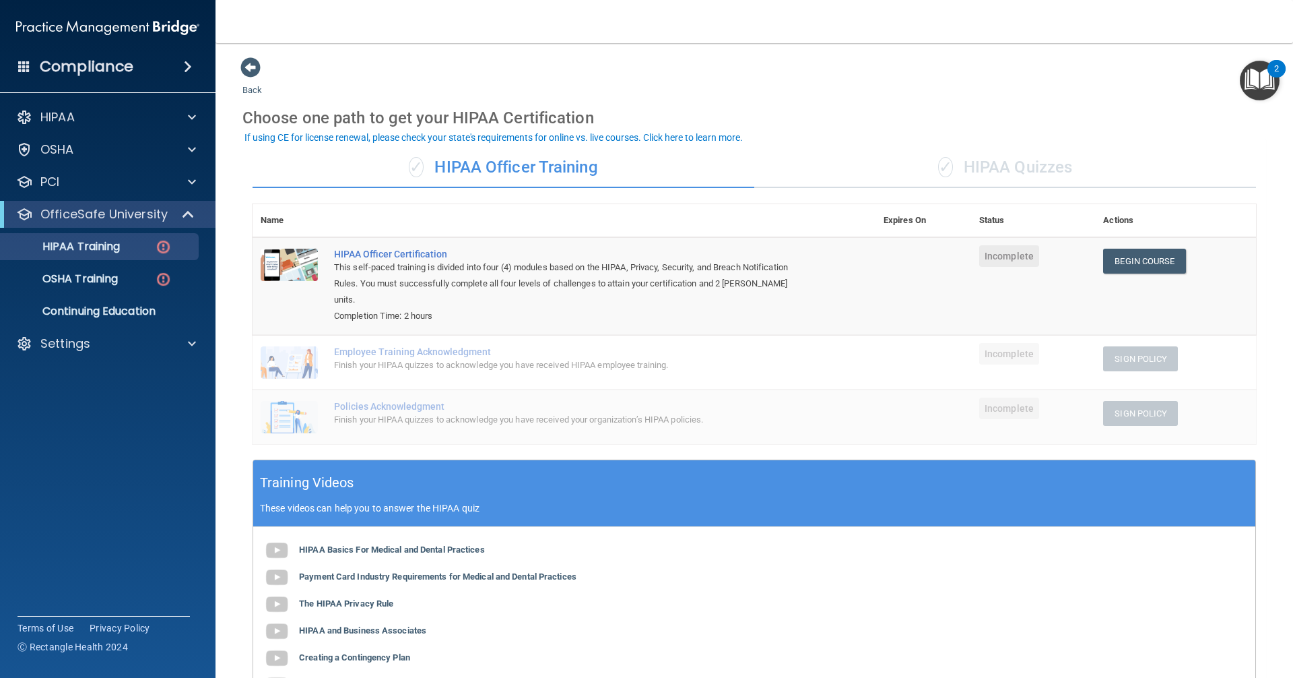
click at [625, 164] on div "✓ HIPAA Quizzes" at bounding box center [1005, 167] width 502 height 40
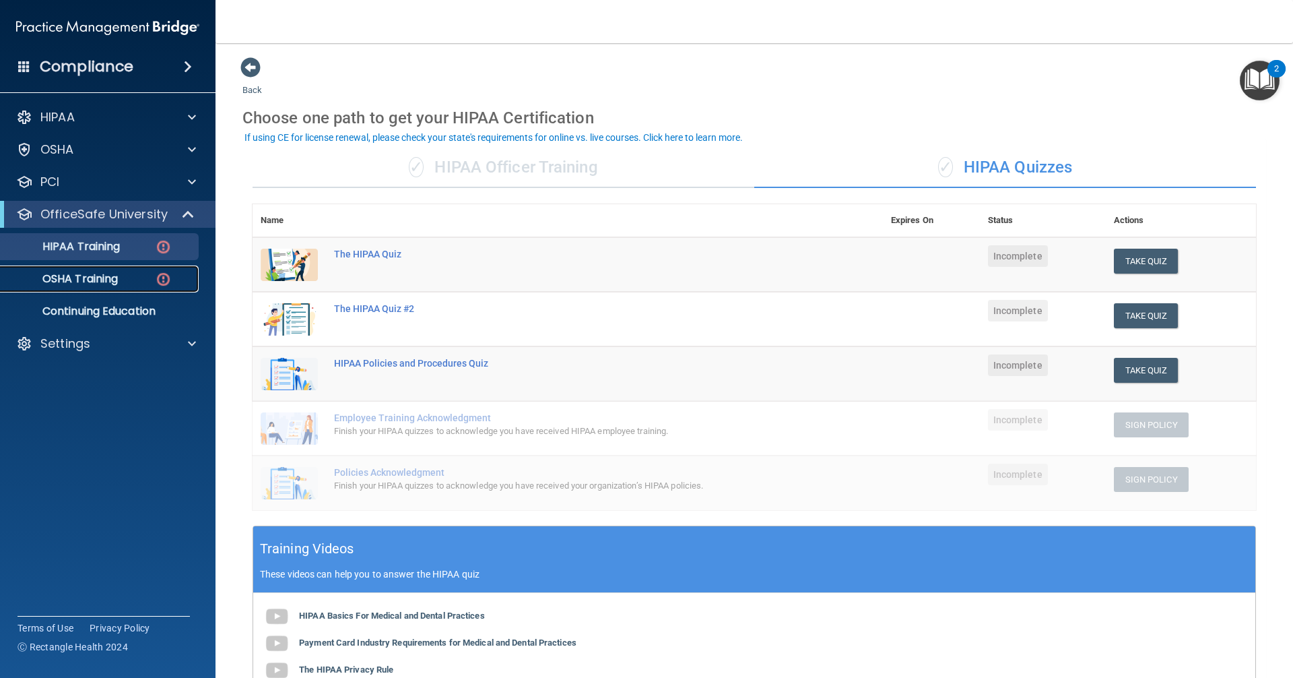
click at [82, 276] on p "OSHA Training" at bounding box center [63, 278] width 109 height 13
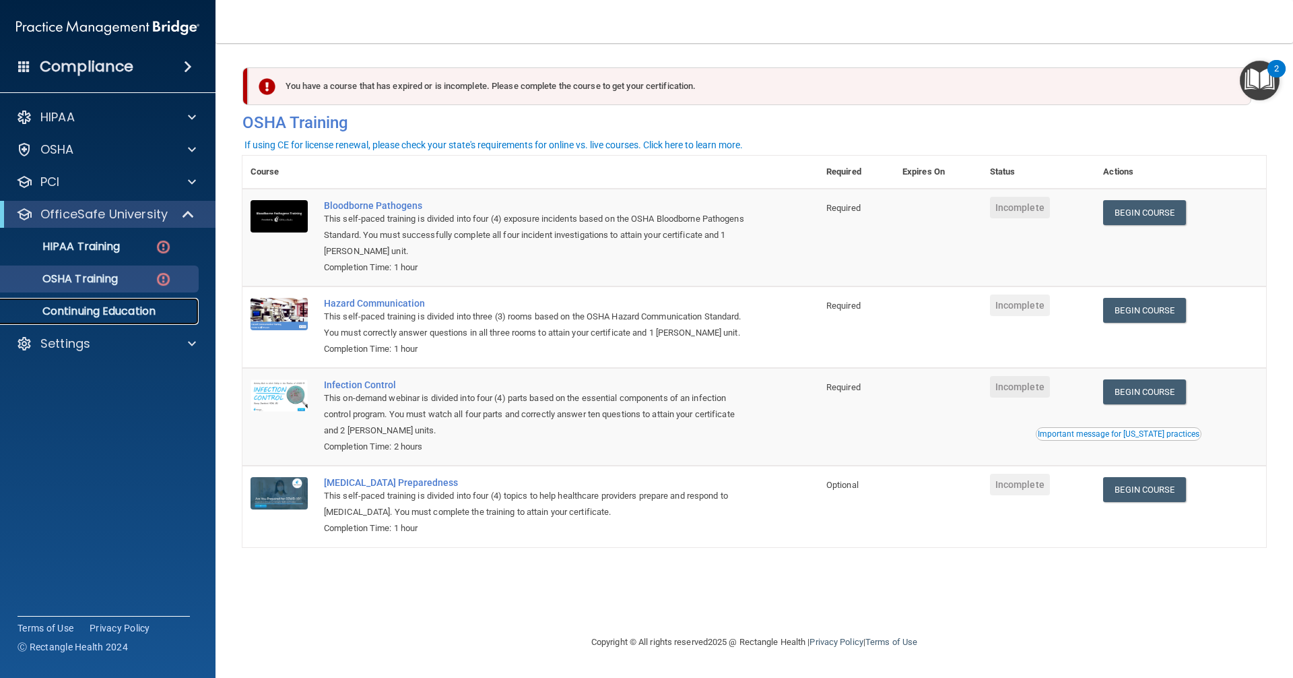
click at [142, 312] on p "Continuing Education" at bounding box center [101, 310] width 184 height 13
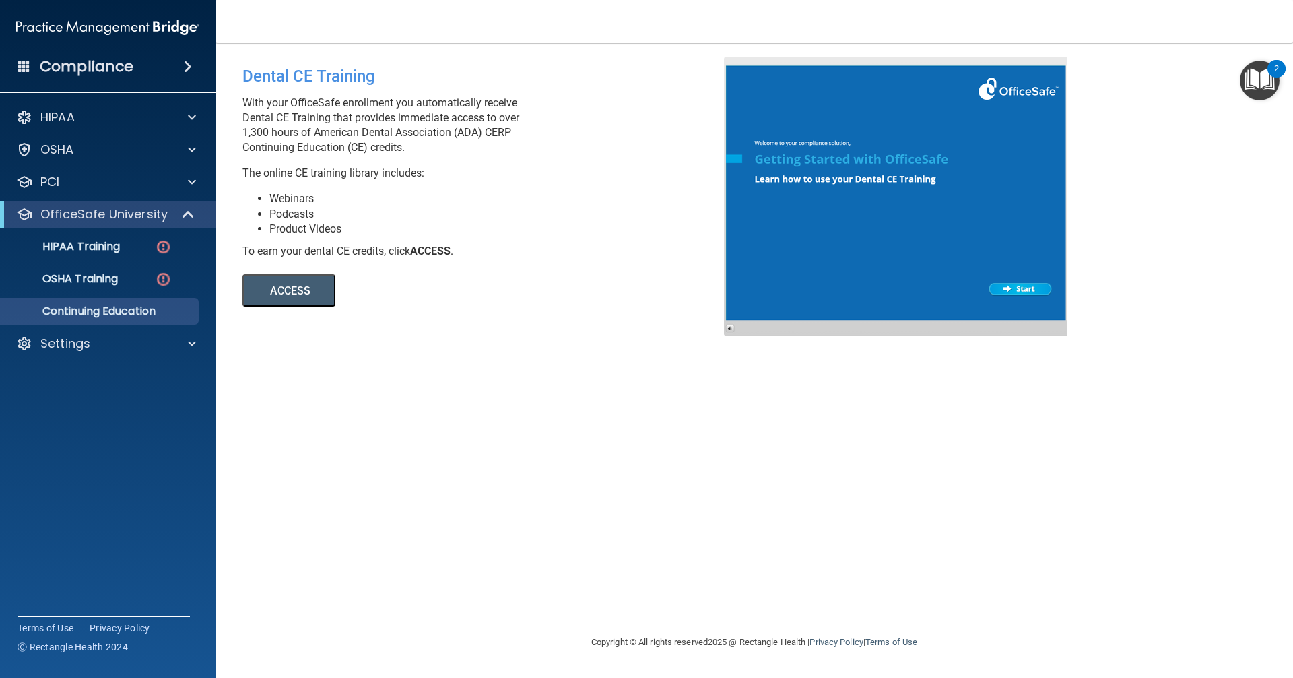
click at [306, 291] on button "ACCESS" at bounding box center [288, 290] width 93 height 32
click at [144, 206] on p "OfficeSafe University" at bounding box center [103, 214] width 127 height 16
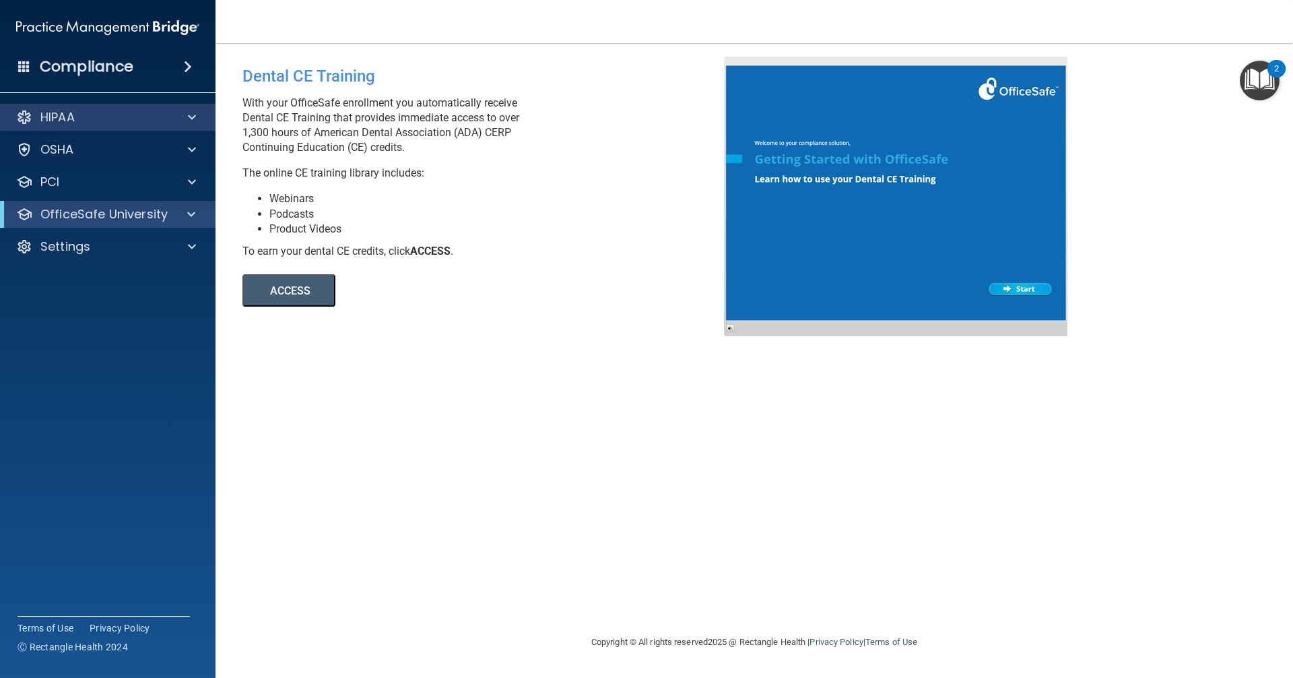
click at [94, 108] on div "HIPAA" at bounding box center [108, 117] width 216 height 27
click at [187, 112] on div at bounding box center [190, 117] width 34 height 16
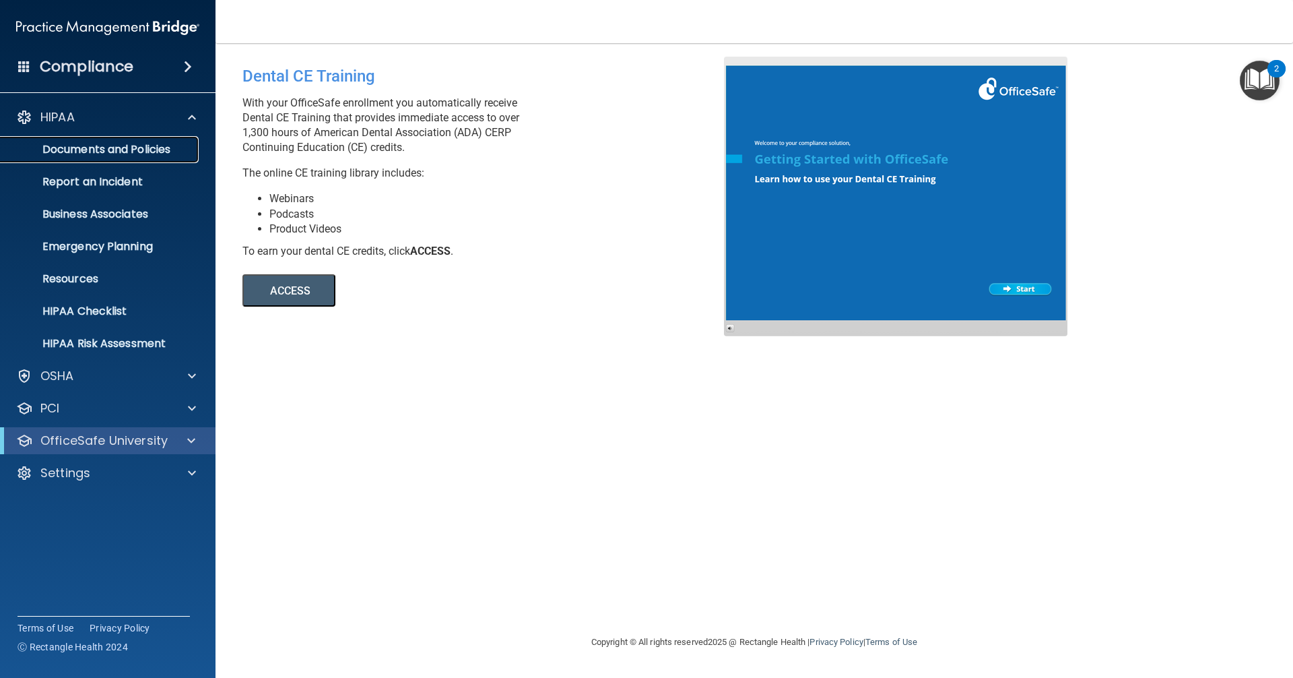
click at [131, 153] on p "Documents and Policies" at bounding box center [101, 149] width 184 height 13
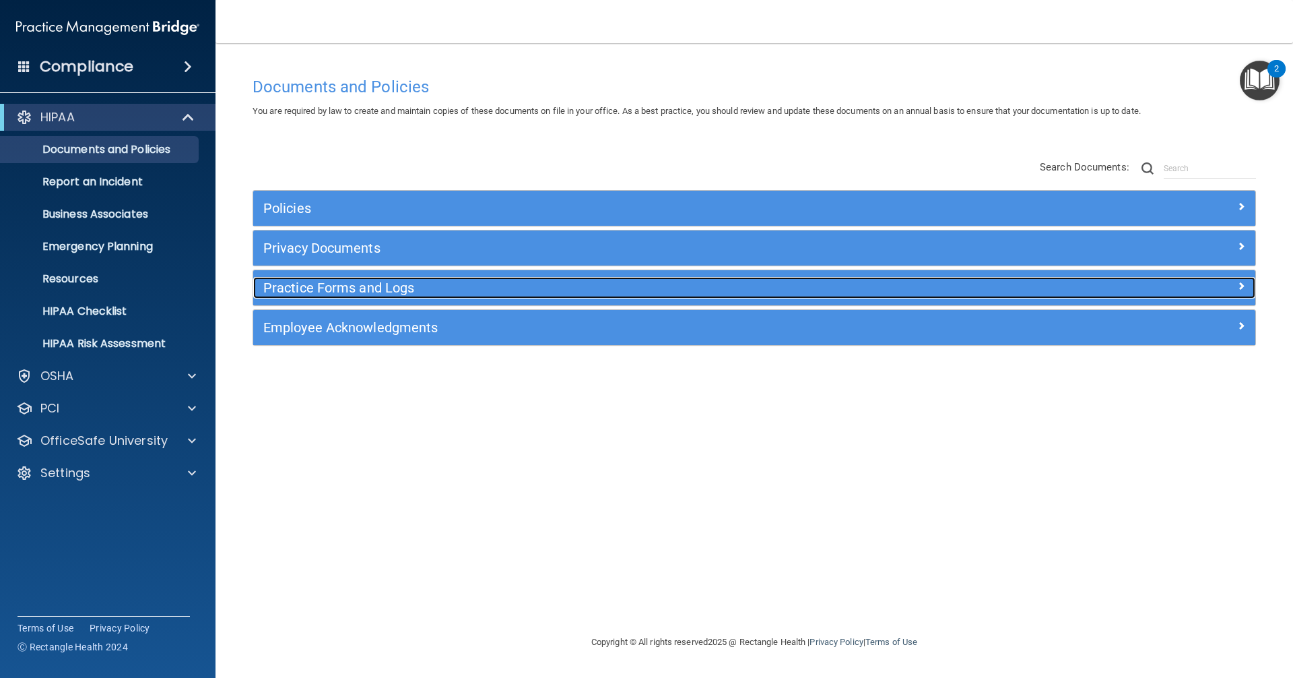
click at [302, 298] on div "Practice Forms and Logs" at bounding box center [629, 288] width 752 height 22
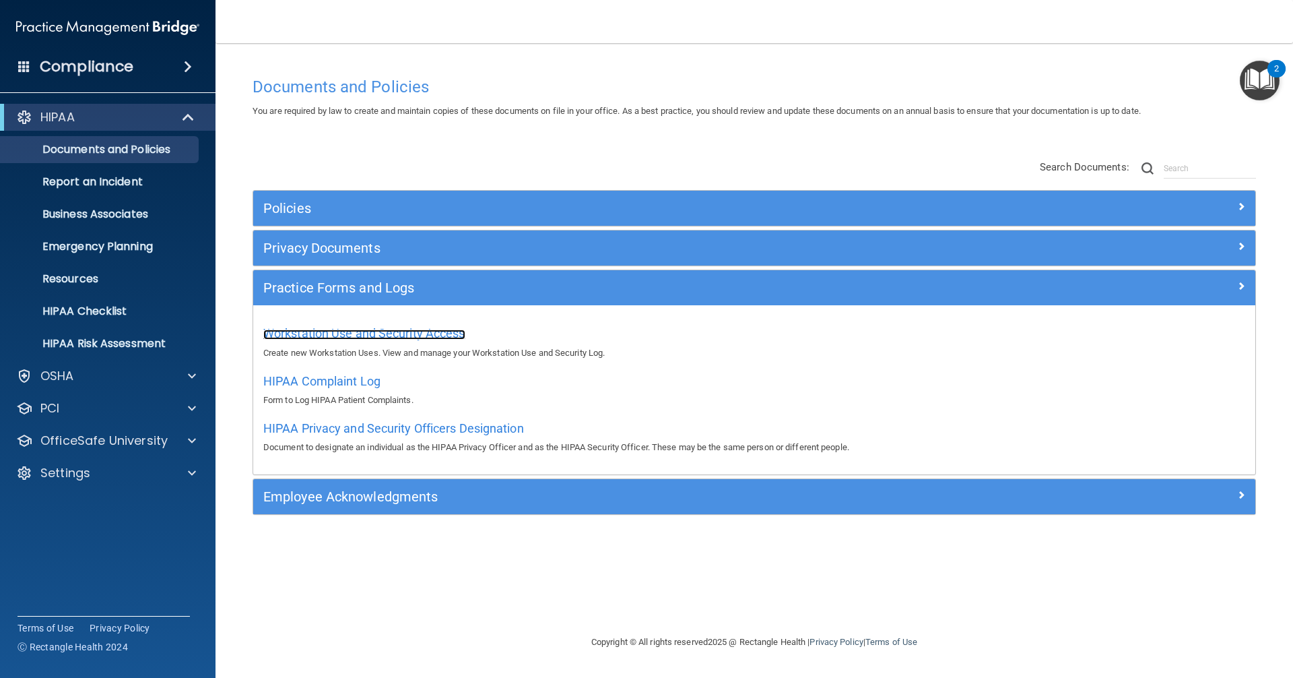
click at [334, 328] on span "Workstation Use and Security Access" at bounding box center [364, 333] width 202 height 14
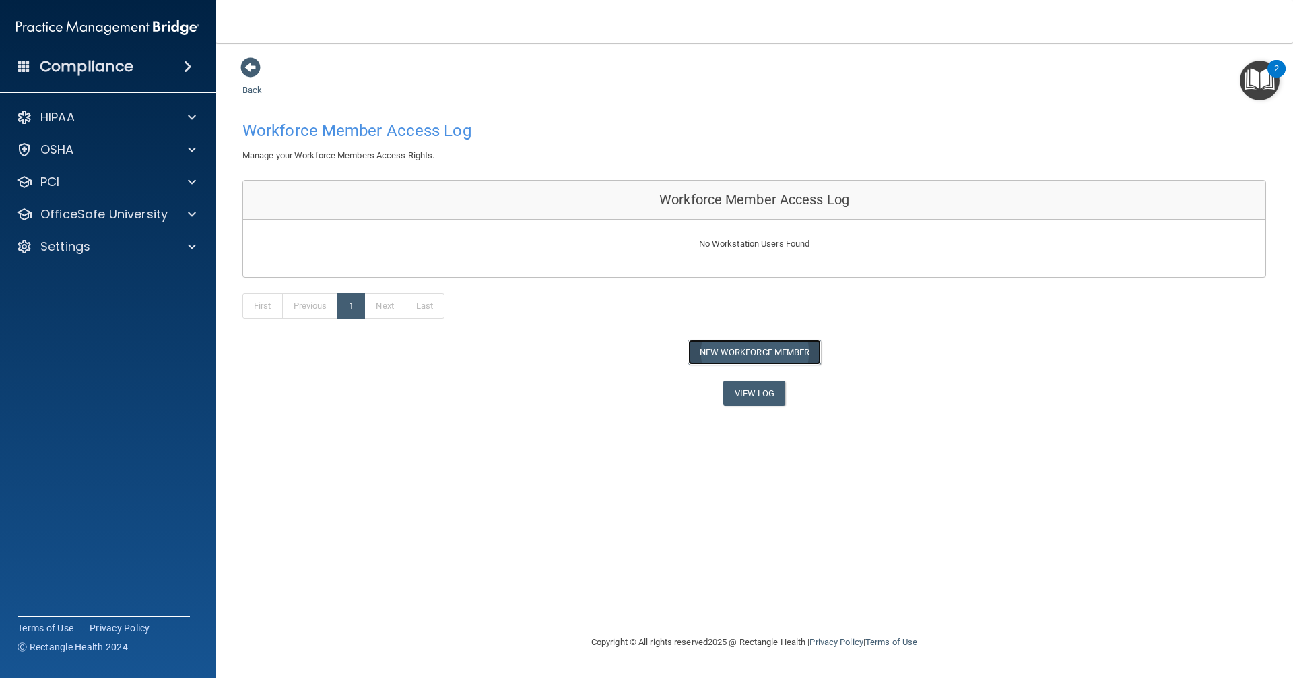
click at [625, 350] on button "New Workforce Member" at bounding box center [754, 351] width 133 height 25
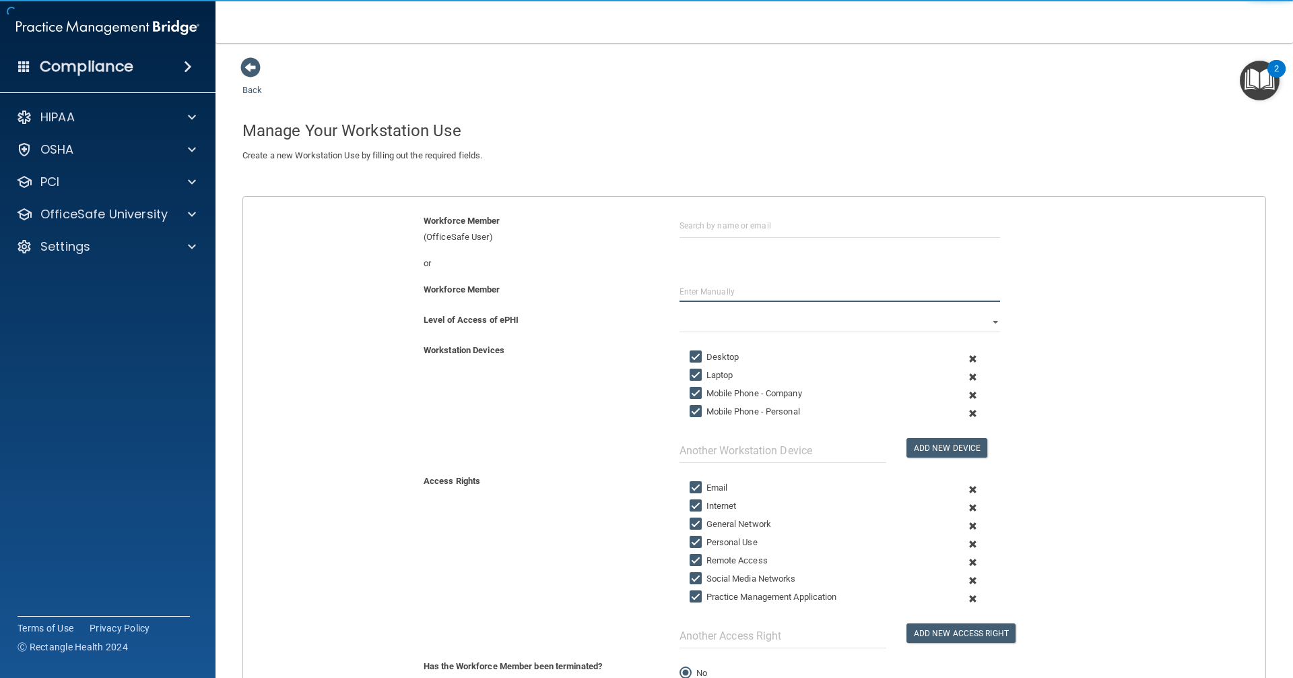
click at [625, 293] on input "text" at bounding box center [840, 292] width 321 height 20
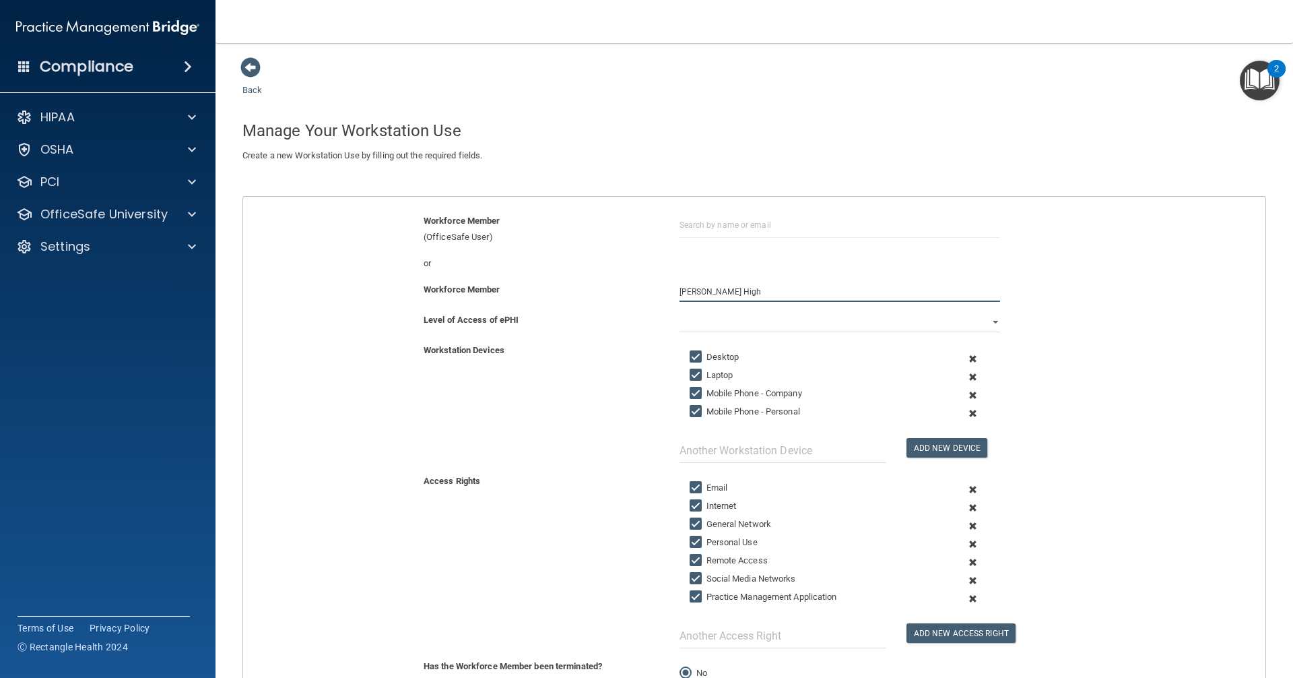
type input "[PERSON_NAME] High"
click at [625, 329] on select "Full Limited None" at bounding box center [840, 322] width 321 height 20
select select "0"
click at [625, 312] on select "Full Limited None" at bounding box center [840, 322] width 321 height 20
click at [625, 393] on input "Mobile Phone - Company" at bounding box center [697, 393] width 15 height 11
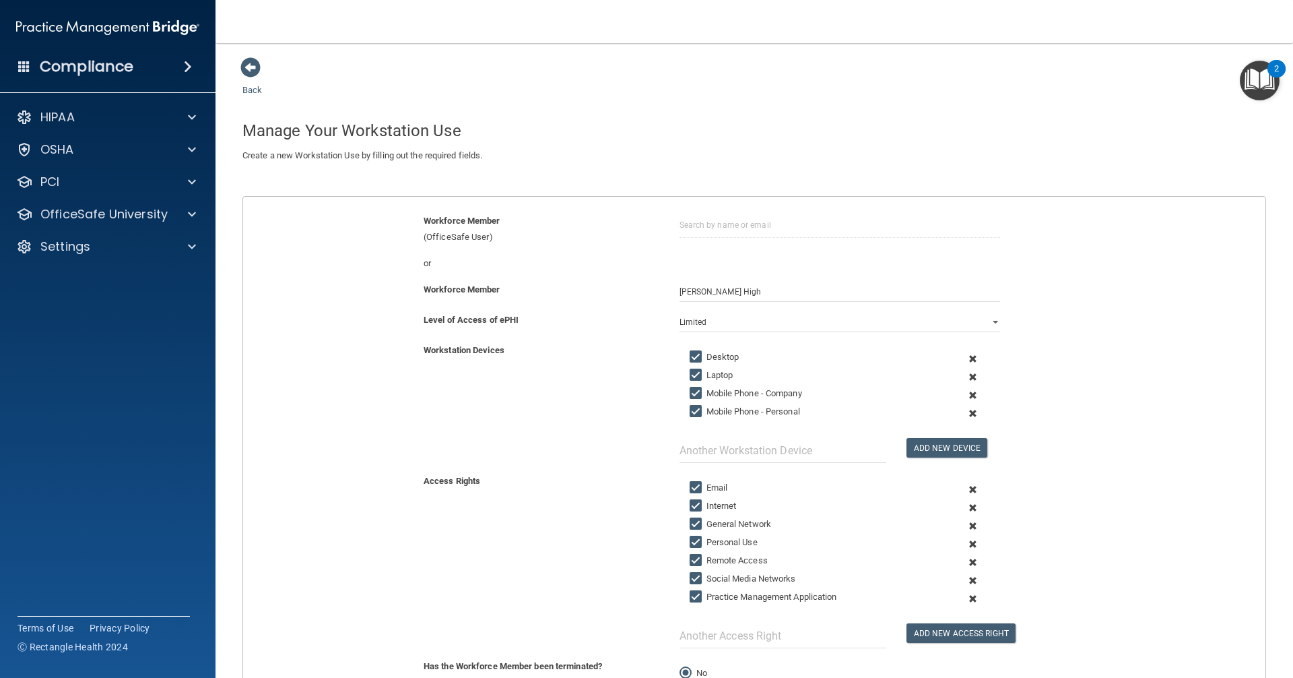
checkbox input "false"
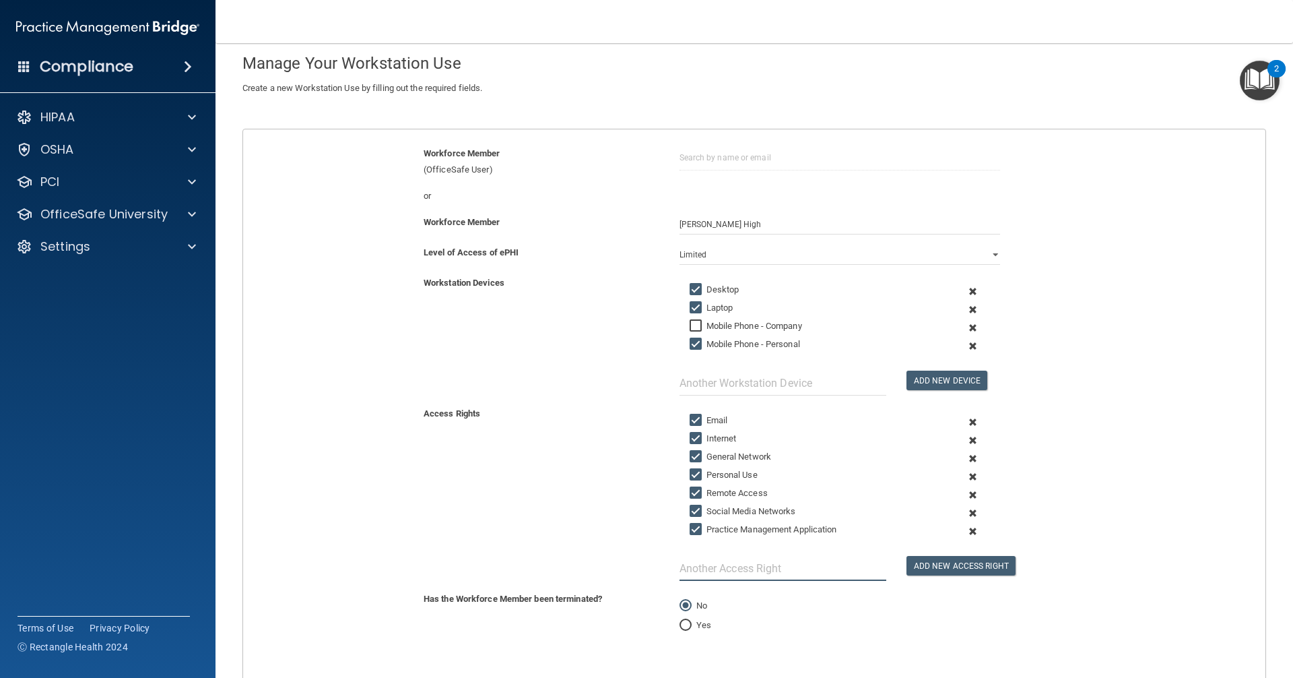
click at [625, 563] on input "text" at bounding box center [783, 568] width 207 height 25
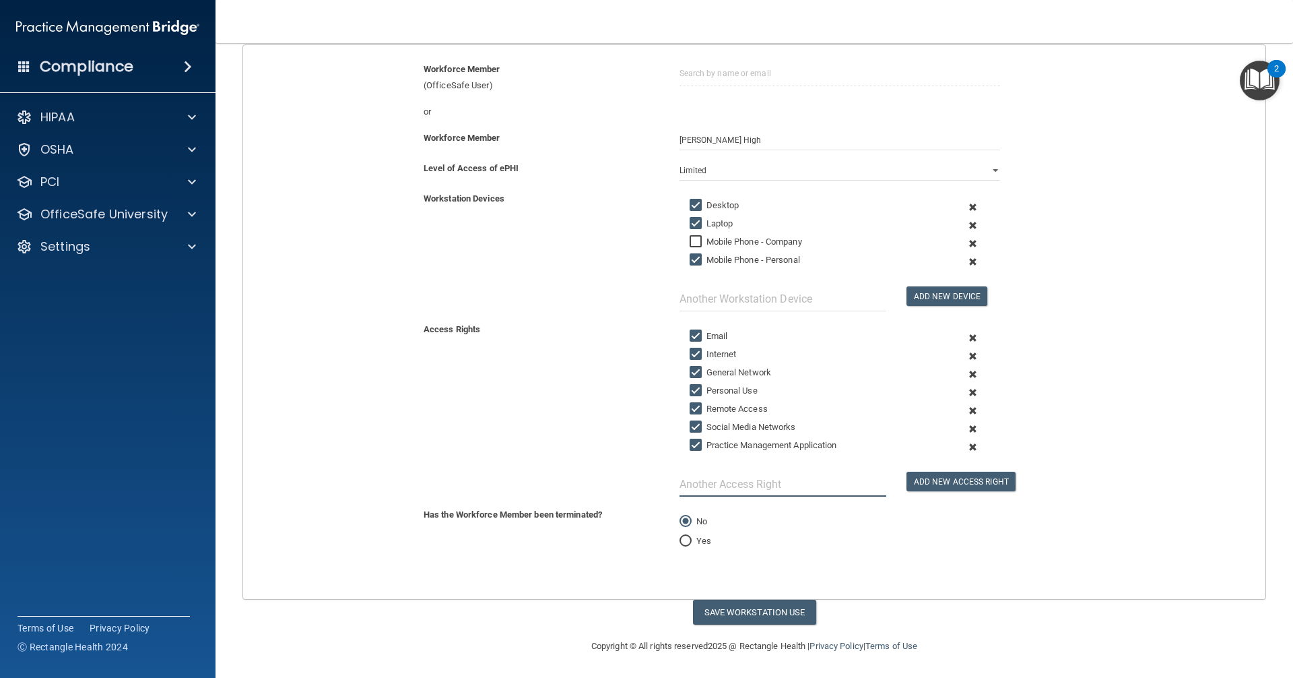
scroll to position [152, 0]
click at [625, 611] on button "Save Workstation Use" at bounding box center [754, 611] width 123 height 25
select select "? string:Full ?"
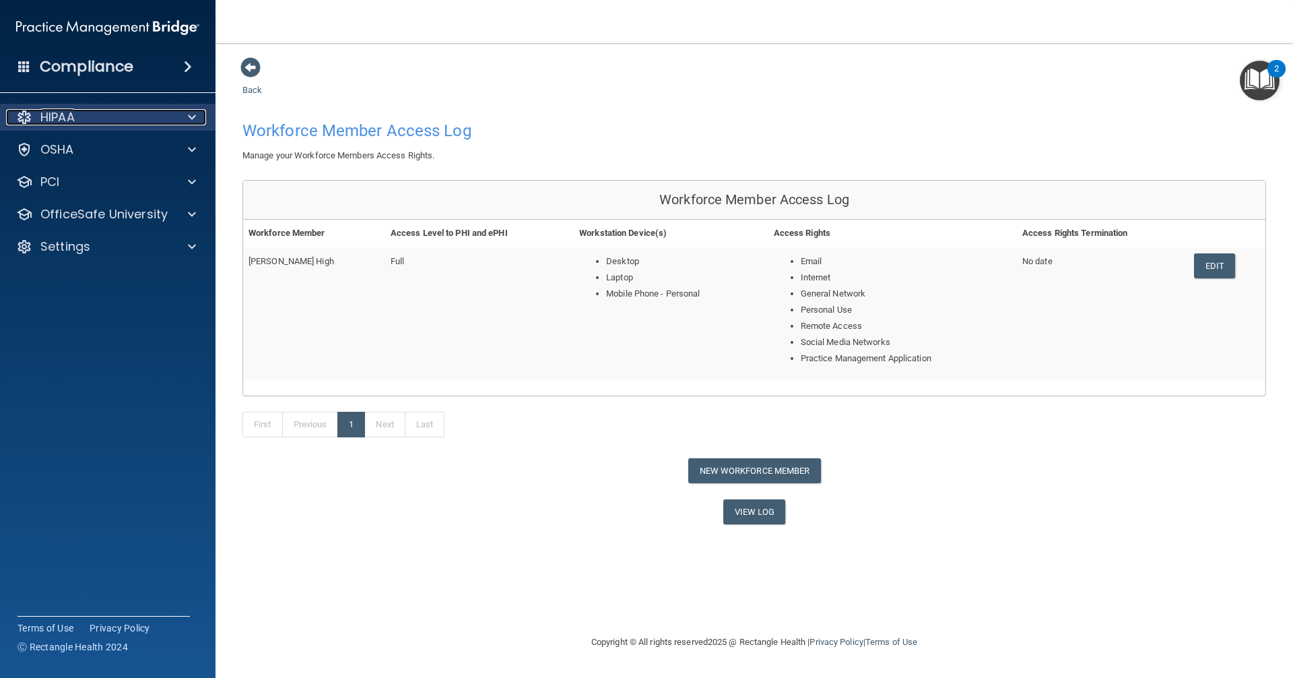
click at [75, 116] on p "HIPAA" at bounding box center [57, 117] width 34 height 16
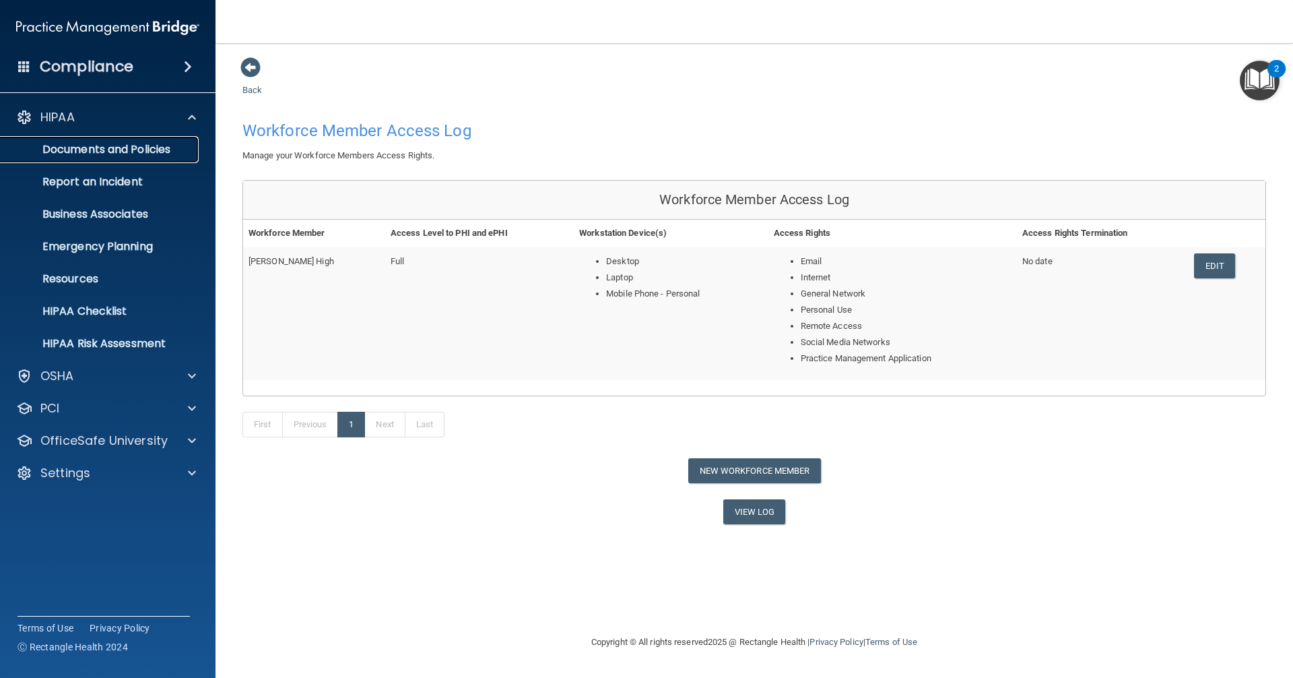
click at [88, 147] on p "Documents and Policies" at bounding box center [101, 149] width 184 height 13
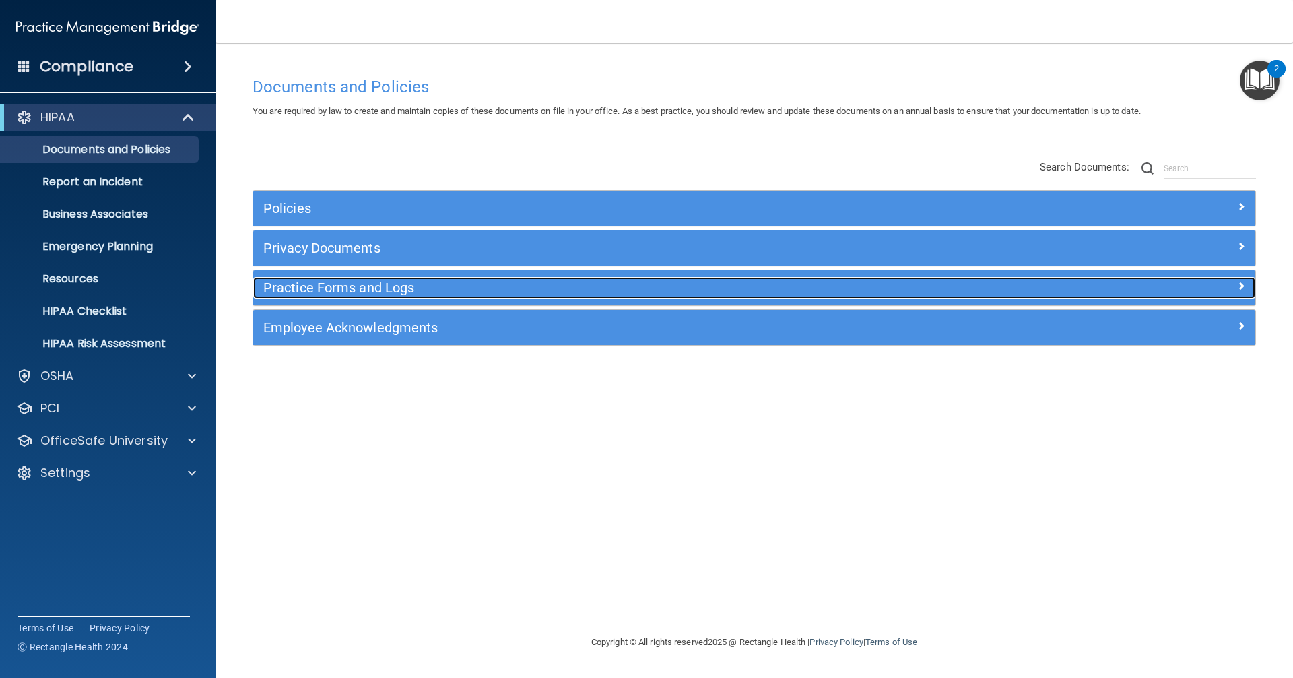
click at [405, 292] on h5 "Practice Forms and Logs" at bounding box center [628, 287] width 731 height 15
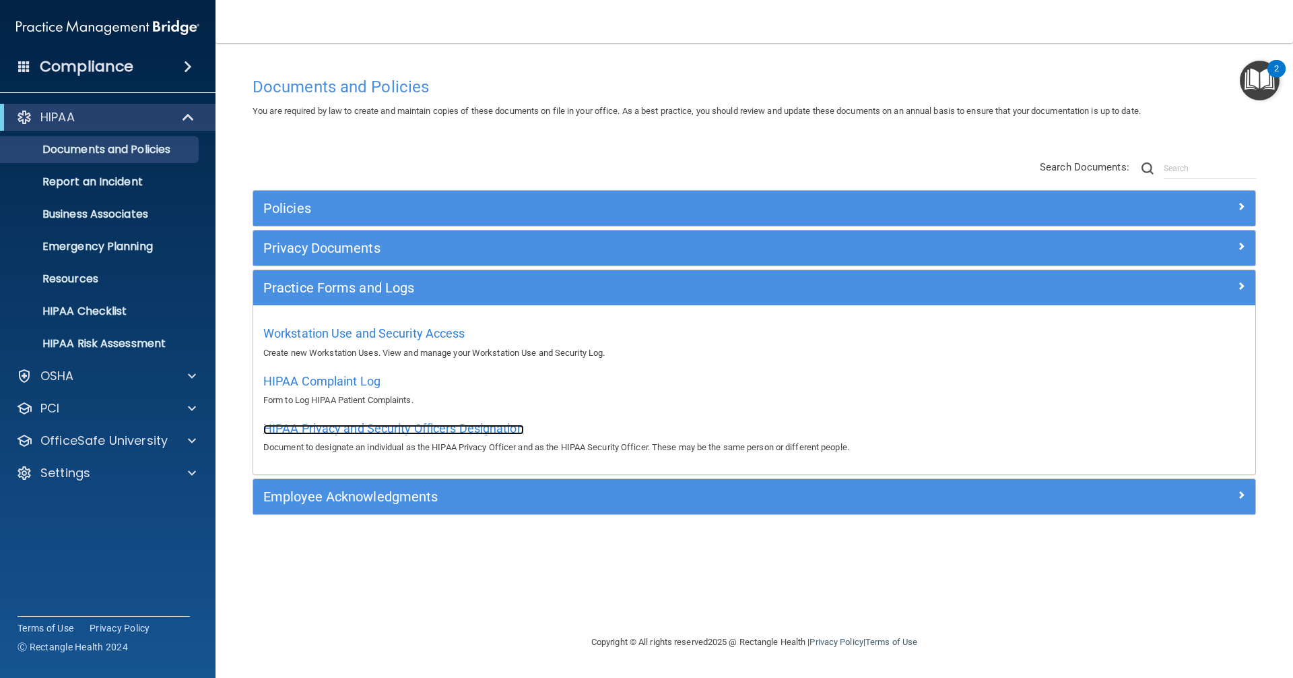
click at [334, 432] on span "HIPAA Privacy and Security Officers Designation" at bounding box center [393, 428] width 261 height 14
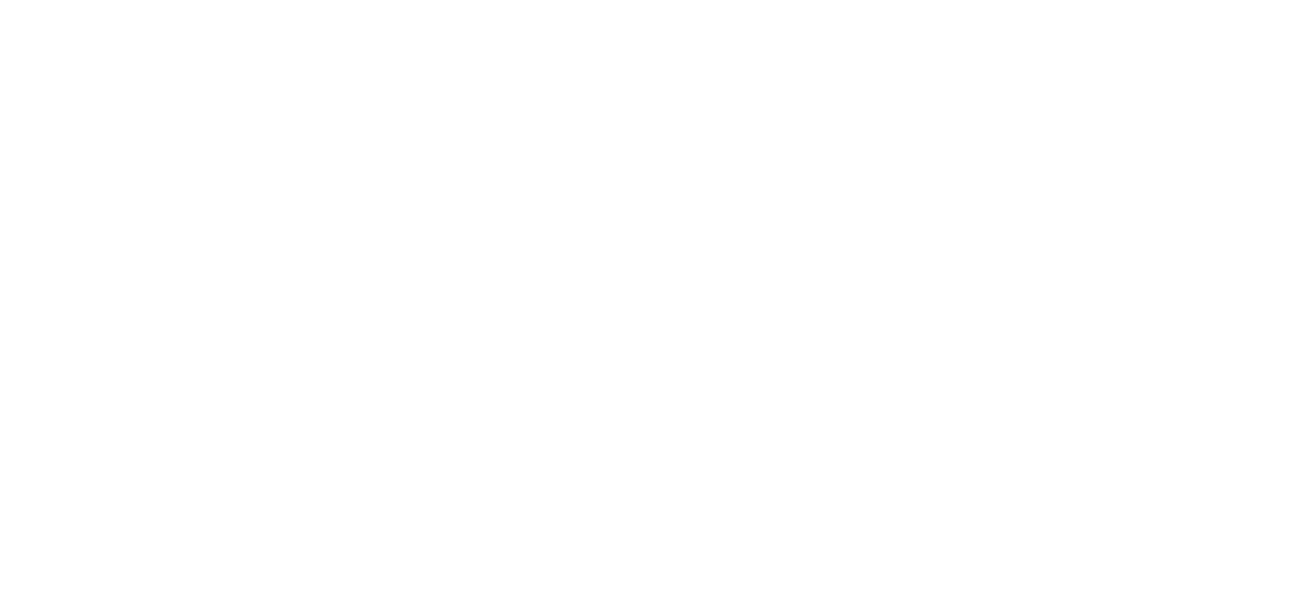
select select "20"
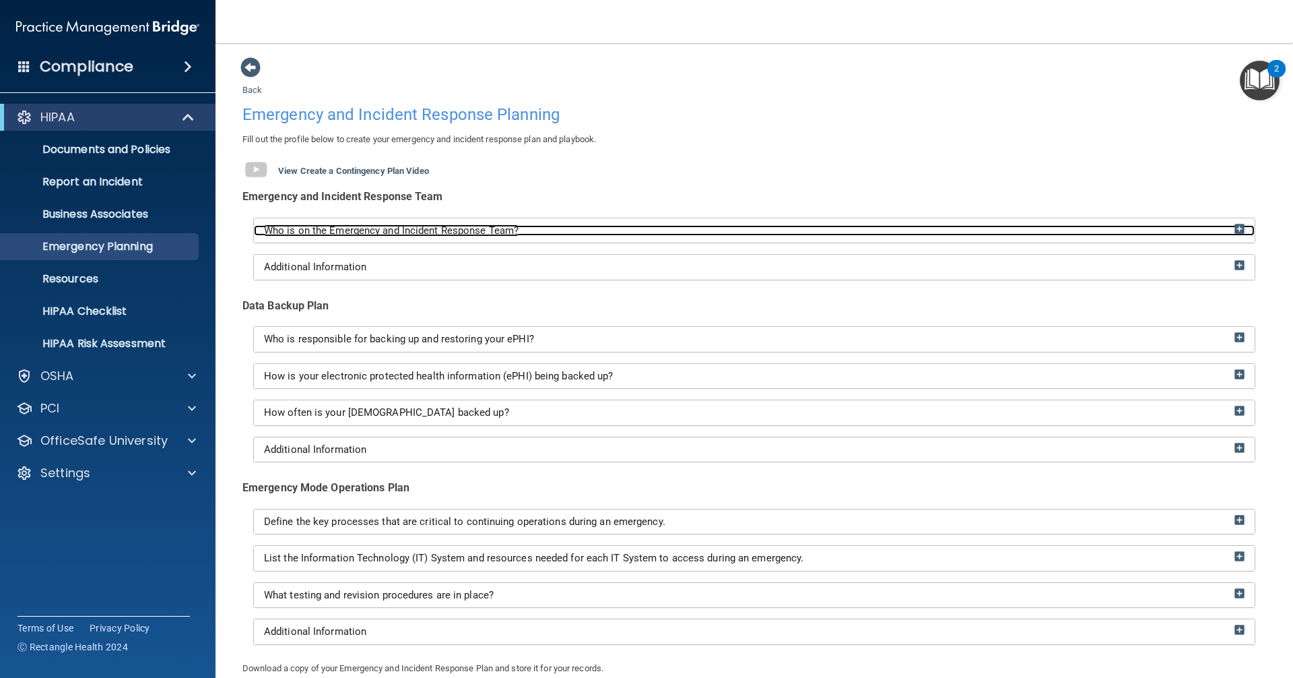
click at [1168, 226] on div "Who is on the Emergency and Incident Response Team?" at bounding box center [754, 230] width 1001 height 11
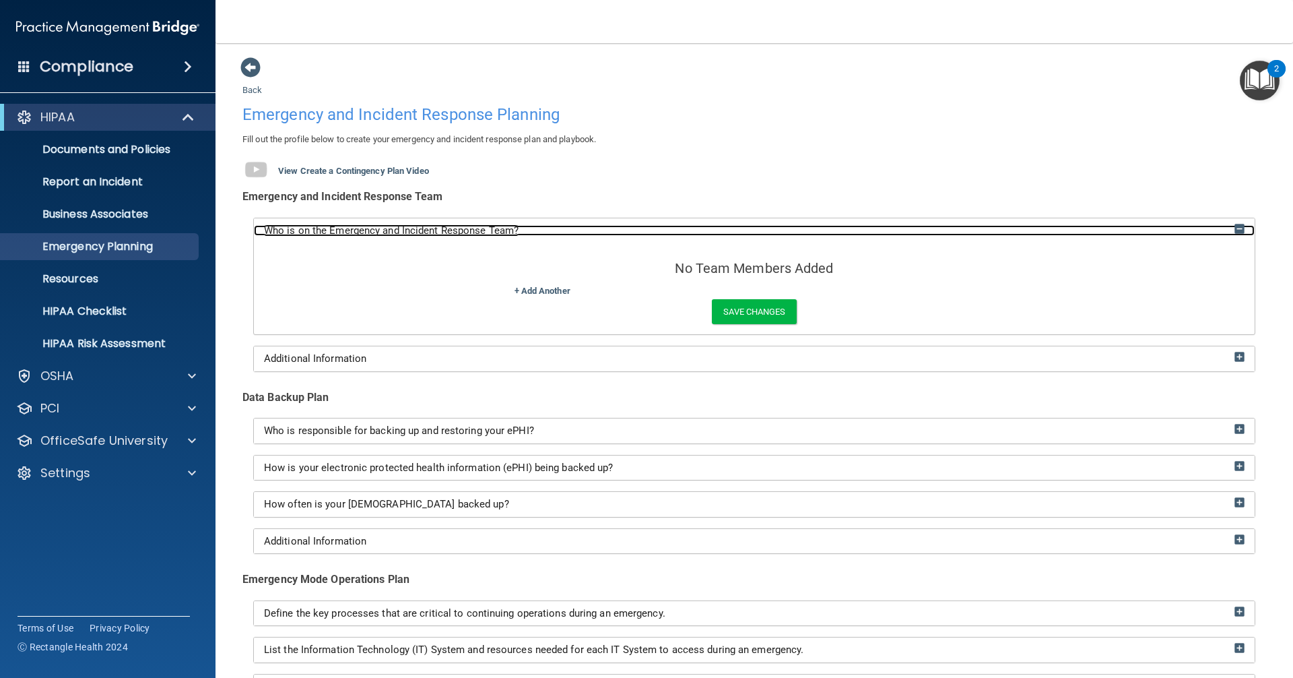
click at [1168, 226] on div "Who is on the Emergency and Incident Response Team?" at bounding box center [754, 230] width 1001 height 11
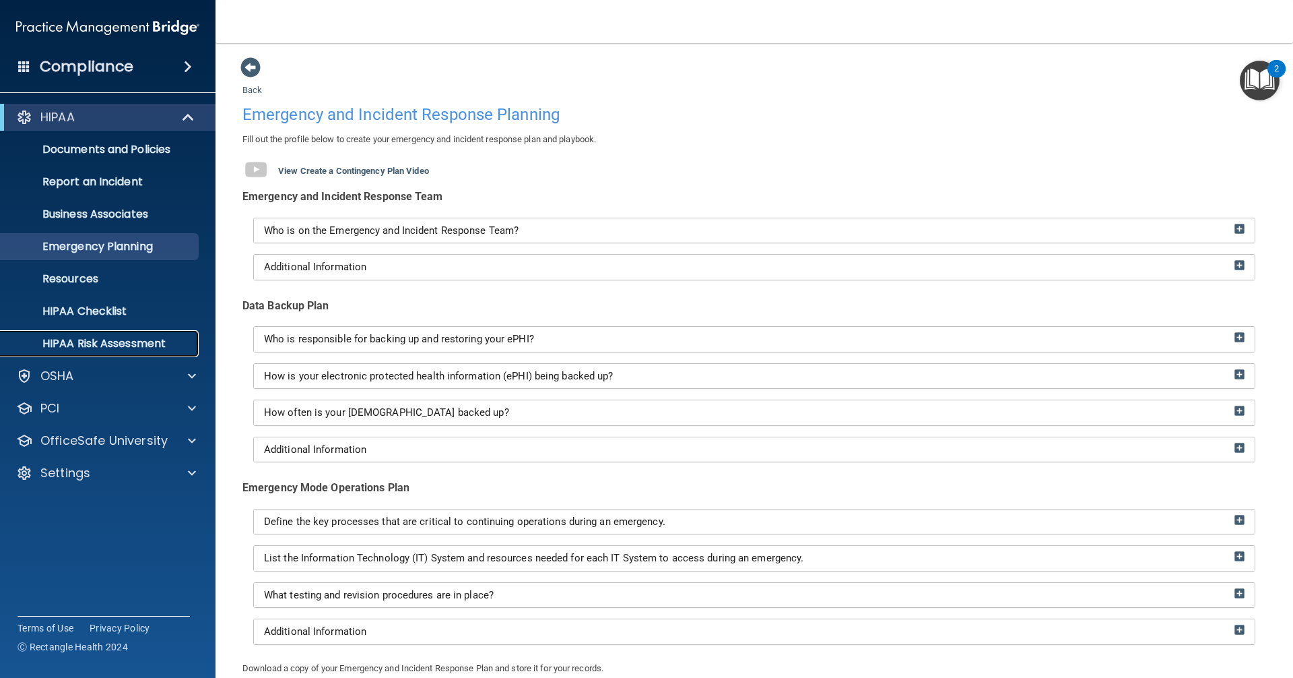
click at [141, 343] on p "HIPAA Risk Assessment" at bounding box center [101, 343] width 184 height 13
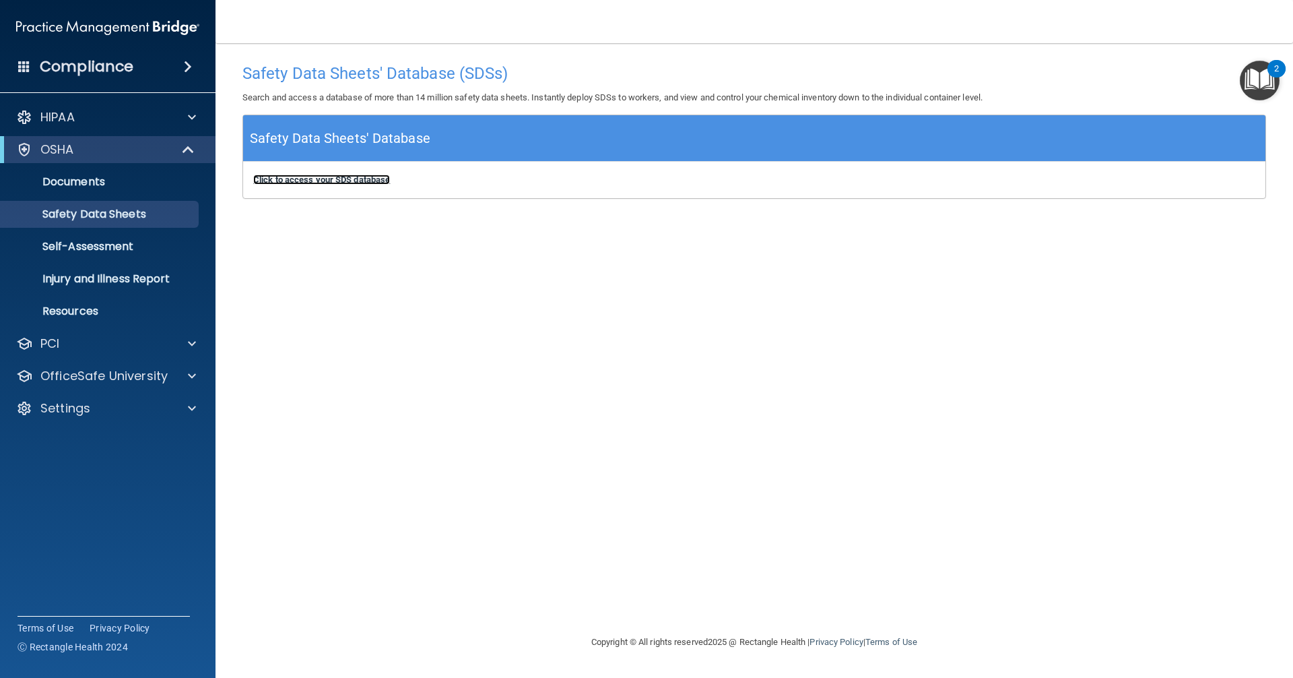
click at [279, 179] on b "Click to access your SDS database" at bounding box center [321, 179] width 137 height 10
click at [128, 244] on p "Self-Assessment" at bounding box center [101, 246] width 184 height 13
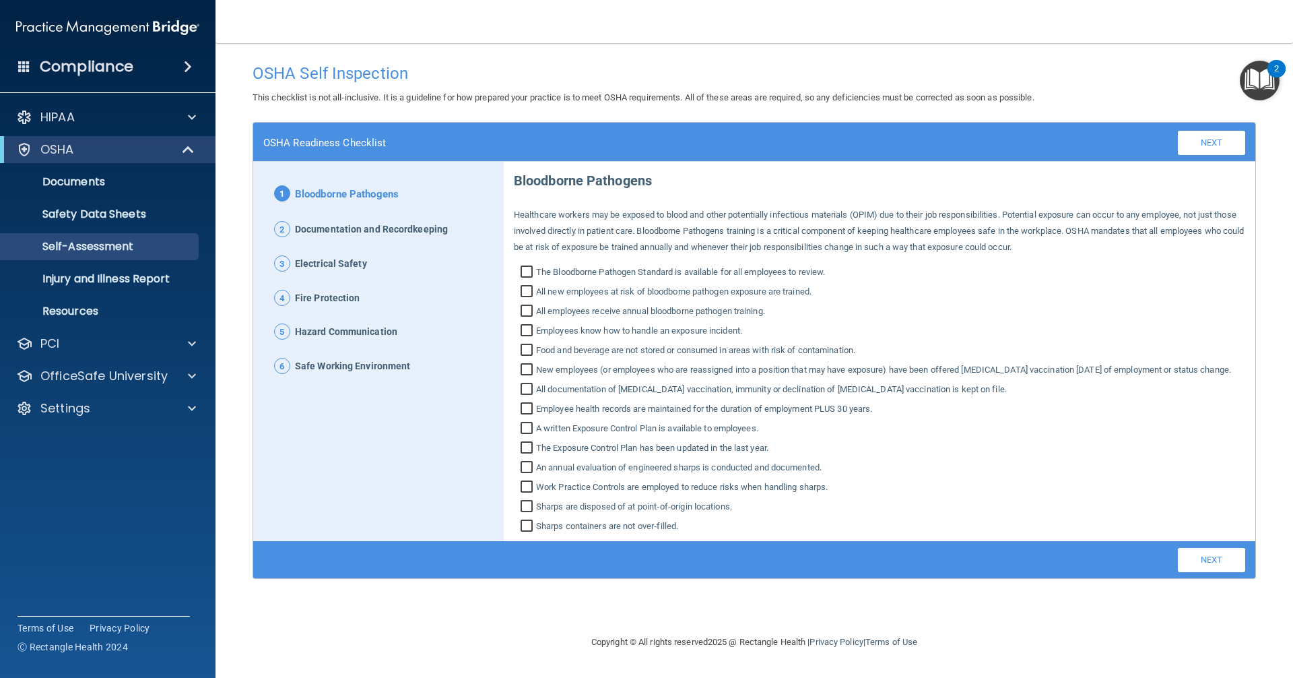
click at [303, 232] on span "Documentation and Recordkeeping" at bounding box center [371, 230] width 153 height 18
click at [1208, 572] on link "Next" at bounding box center [1211, 560] width 67 height 24
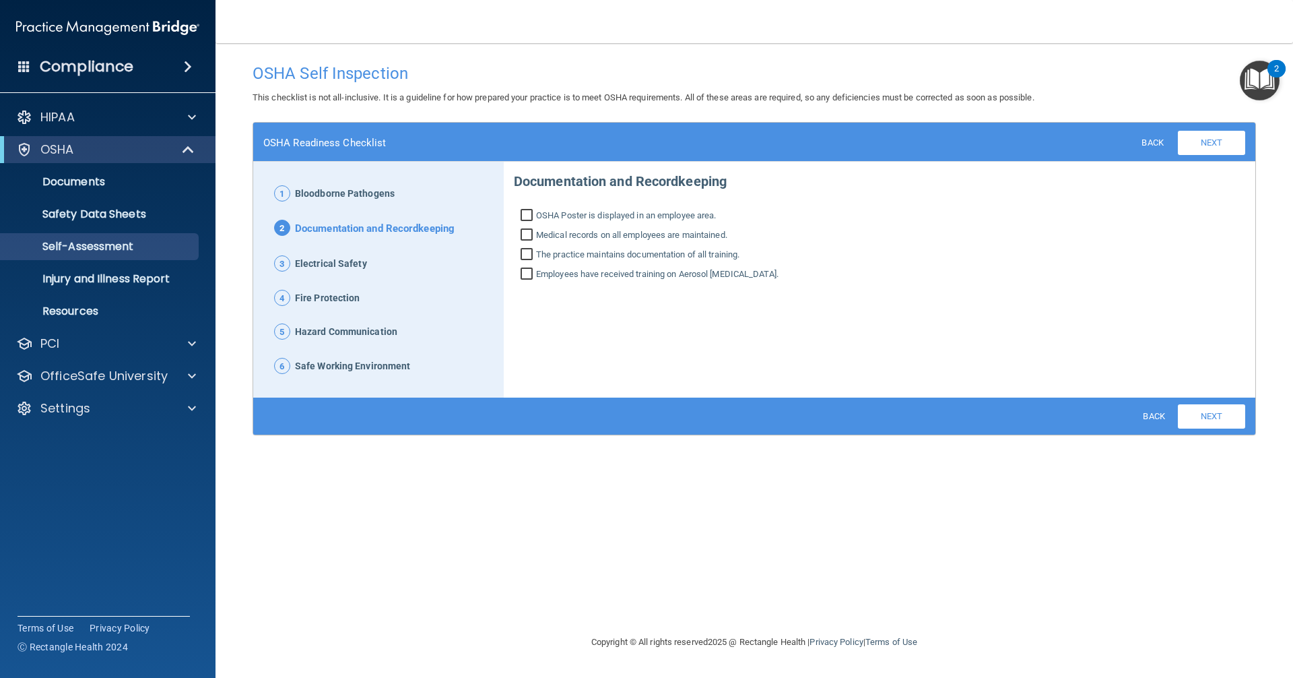
click at [284, 265] on span "3" at bounding box center [282, 263] width 16 height 16
click at [1195, 411] on link "Next" at bounding box center [1211, 416] width 67 height 24
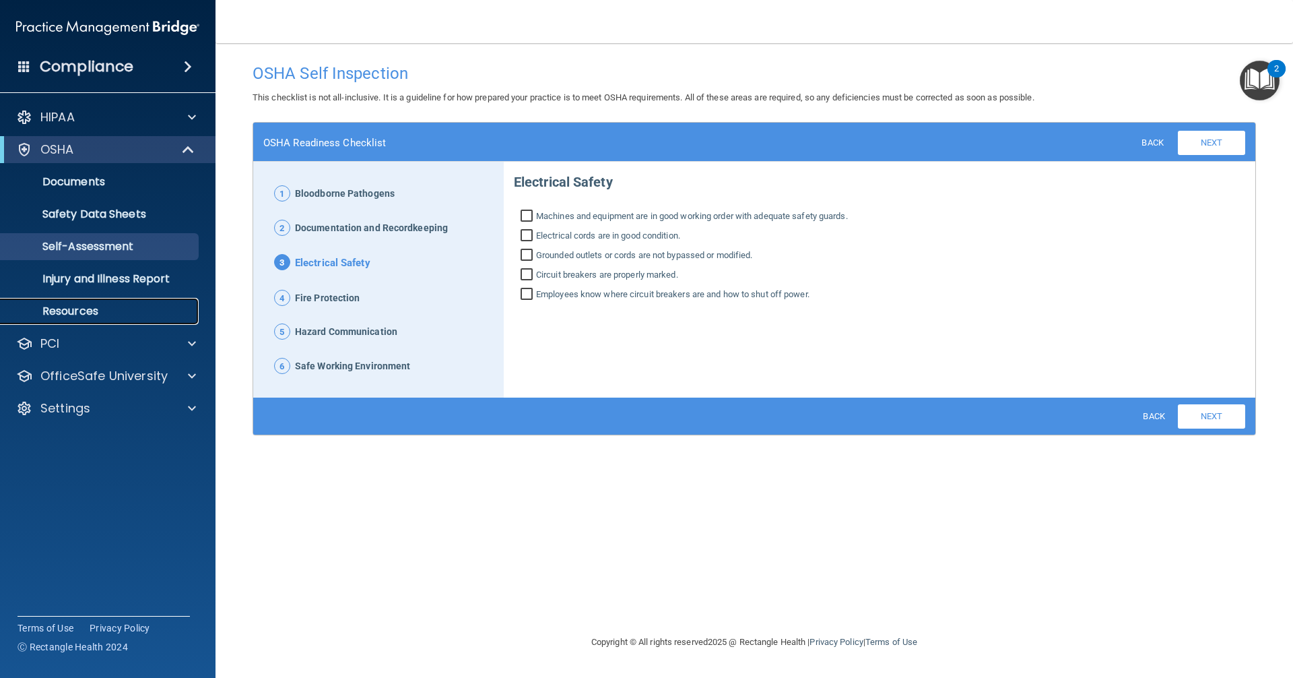
click at [104, 311] on p "Resources" at bounding box center [101, 310] width 184 height 13
